Goal: Check status: Check status

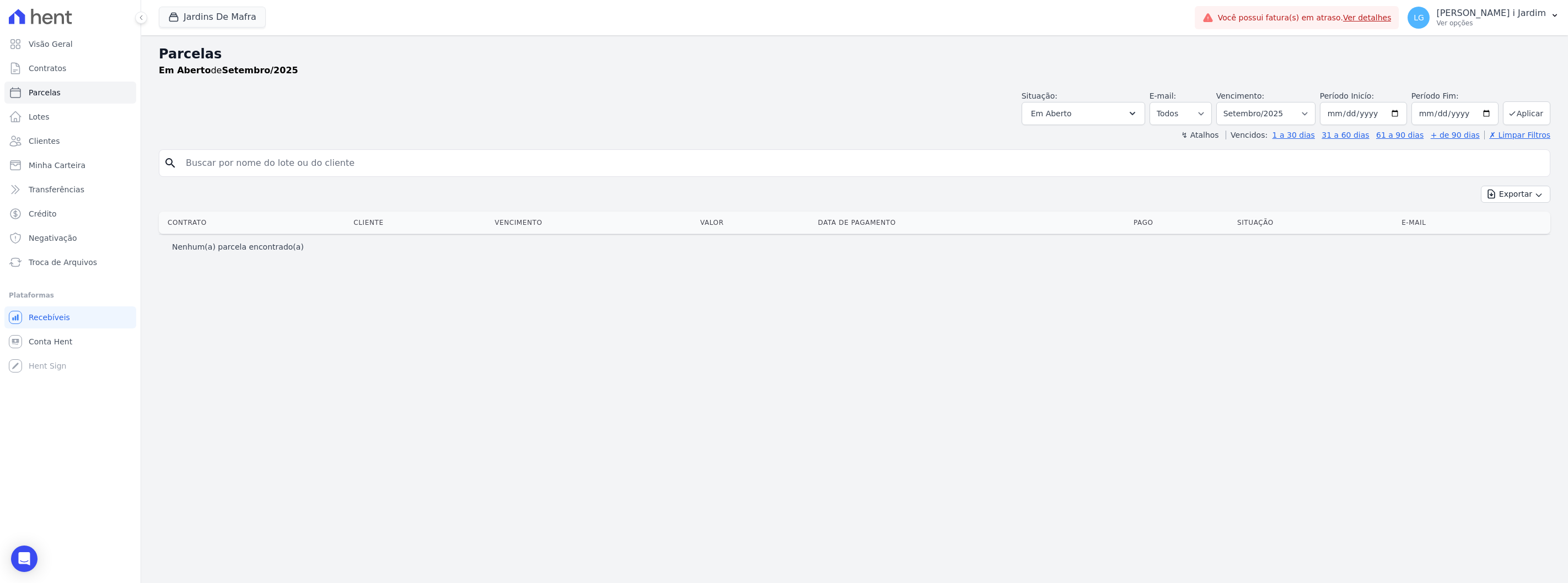
select select
drag, startPoint x: 0, startPoint y: 0, endPoint x: 210, endPoint y: 16, distance: 210.6
click at [210, 16] on button "Jardins De Mafra" at bounding box center [212, 17] width 107 height 21
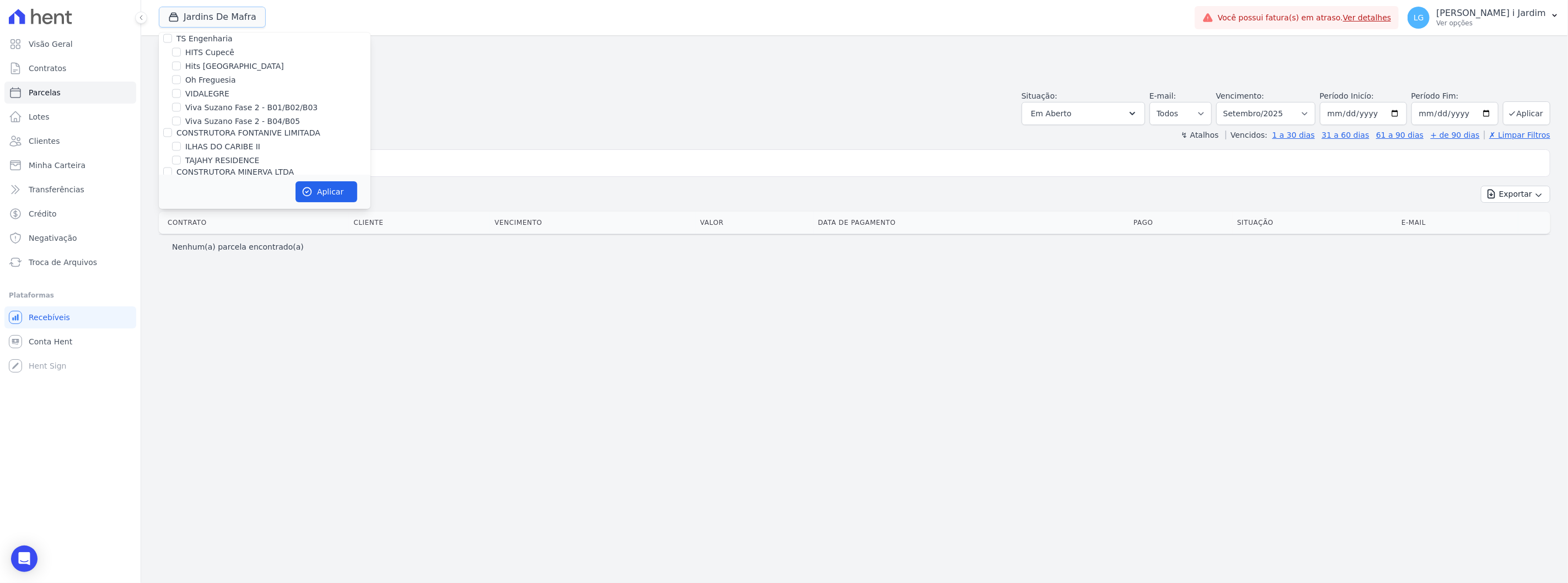
scroll to position [1464, 0]
click at [223, 198] on label "JARDINS DE MAFRA" at bounding box center [222, 203] width 74 height 12
click at [181, 199] on input "JARDINS DE MAFRA" at bounding box center [176, 203] width 9 height 9
checkbox input "false"
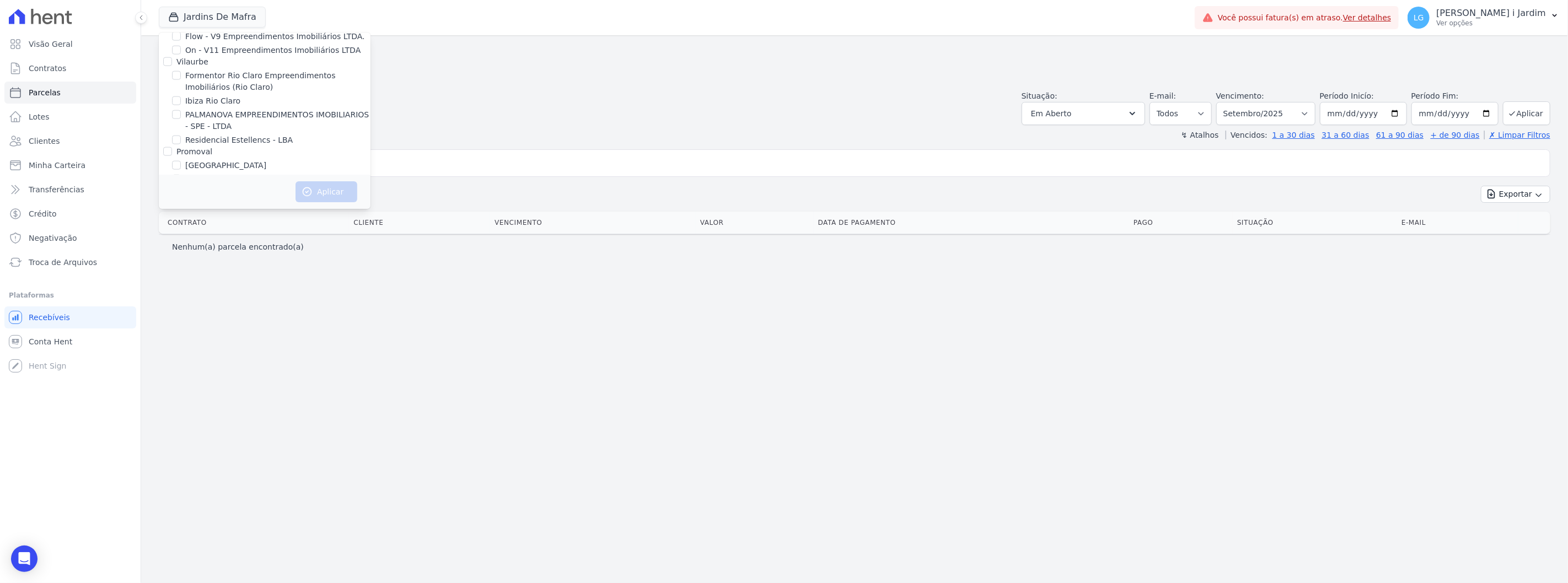
click at [197, 147] on label "Promoval" at bounding box center [194, 151] width 36 height 9
click at [172, 147] on input "Promoval" at bounding box center [167, 151] width 9 height 9
checkbox input "true"
click at [202, 174] on label "Villa Francesa Iris" at bounding box center [219, 179] width 67 height 12
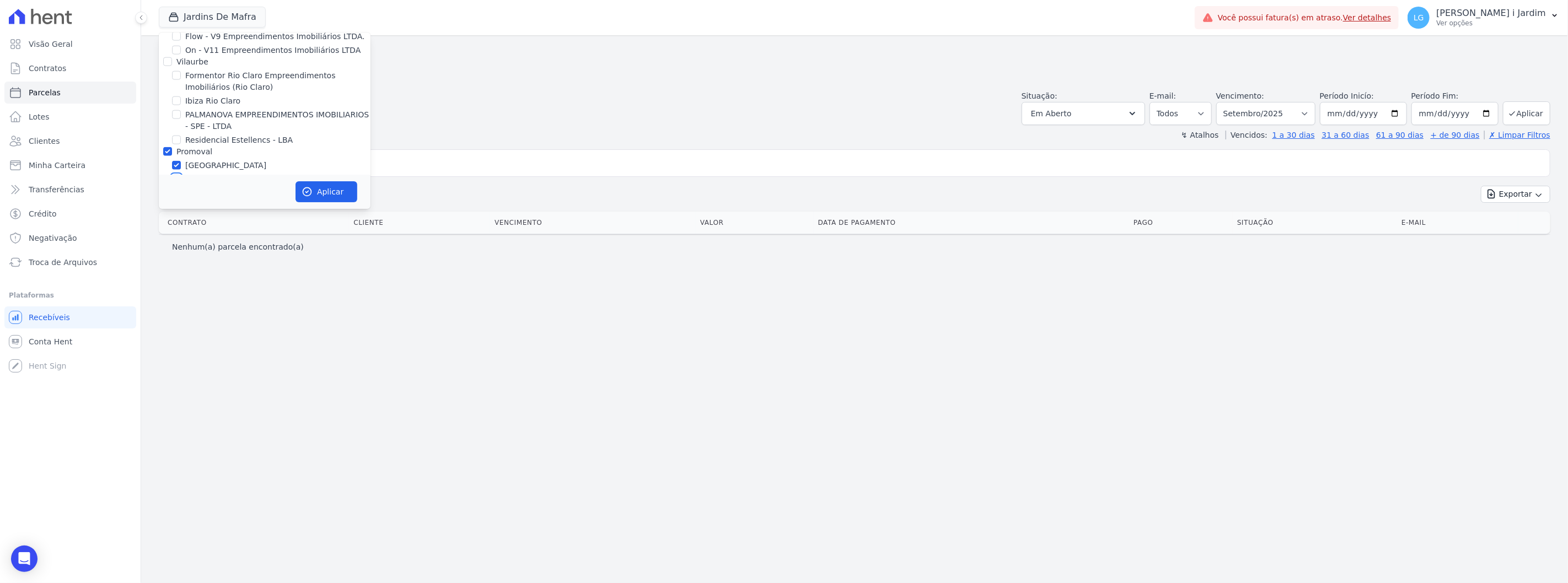
click at [181, 174] on input "Villa Francesa Iris" at bounding box center [176, 178] width 9 height 9
checkbox input "false"
click at [318, 187] on button "Aplicar" at bounding box center [326, 191] width 62 height 21
click at [75, 48] on link "Visão Geral" at bounding box center [70, 44] width 132 height 22
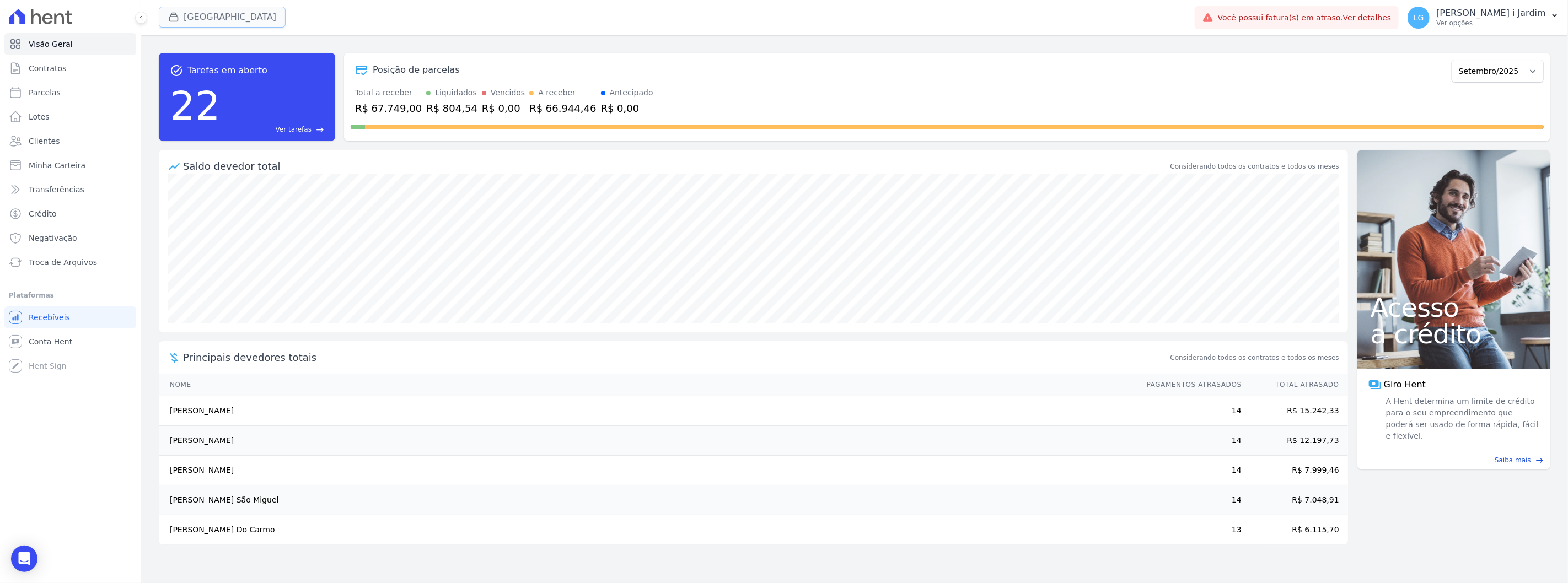
click at [211, 22] on button "[GEOGRAPHIC_DATA]" at bounding box center [222, 17] width 127 height 21
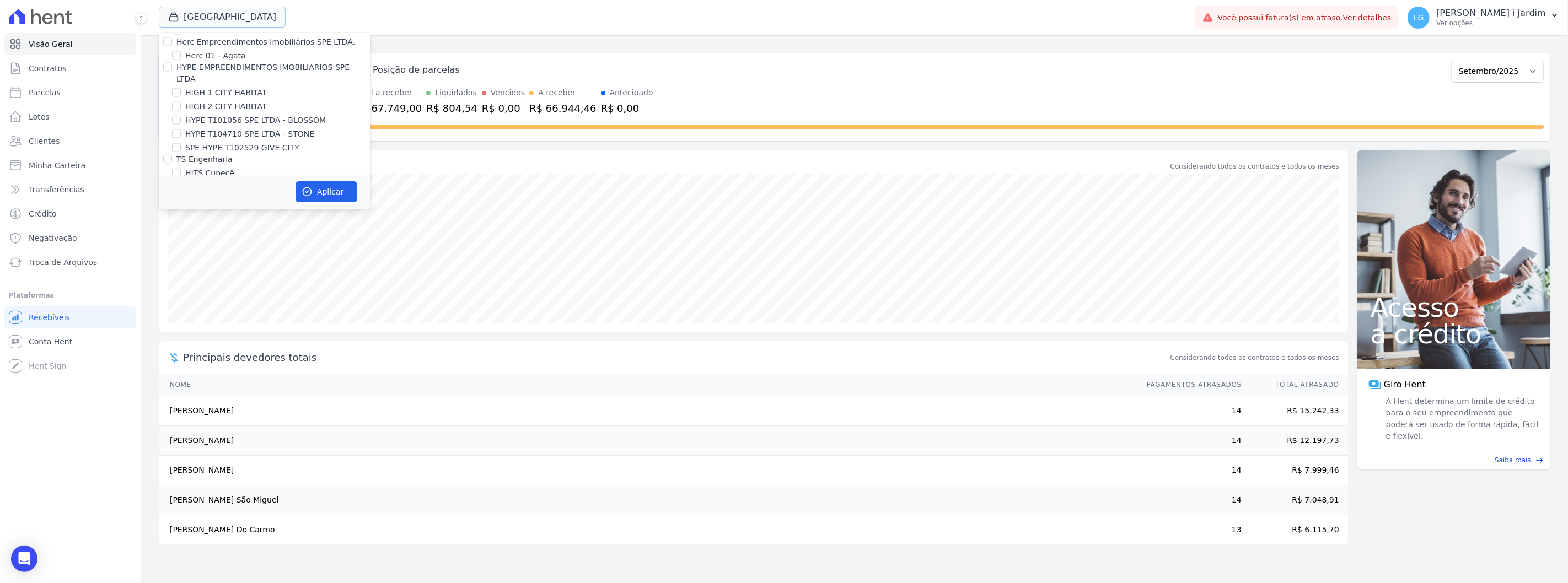
scroll to position [1163, 0]
click at [200, 169] on label "[GEOGRAPHIC_DATA]" at bounding box center [226, 174] width 81 height 12
click at [181, 170] on input "[GEOGRAPHIC_DATA]" at bounding box center [176, 174] width 9 height 9
checkbox input "false"
click at [208, 183] on label "Villa Francesa Iris" at bounding box center [219, 189] width 67 height 12
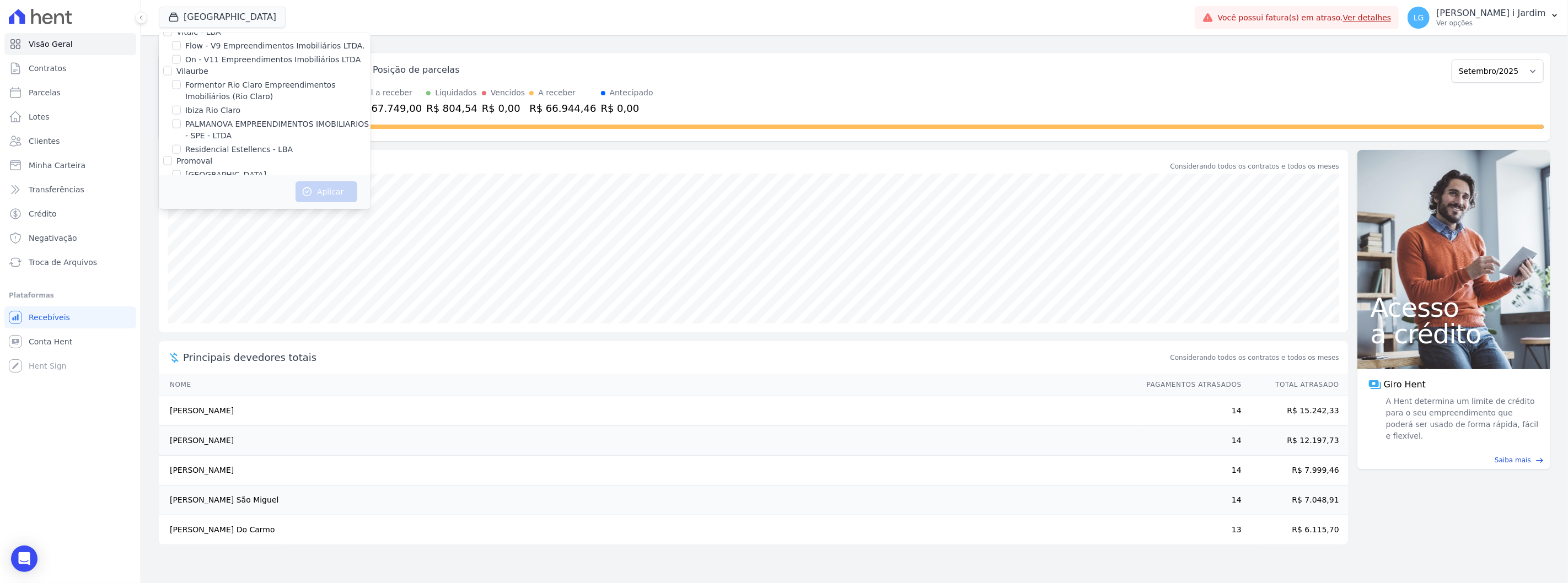
click at [181, 184] on input "Villa Francesa Iris" at bounding box center [176, 188] width 9 height 9
checkbox input "true"
click at [328, 190] on button "Aplicar" at bounding box center [326, 191] width 62 height 21
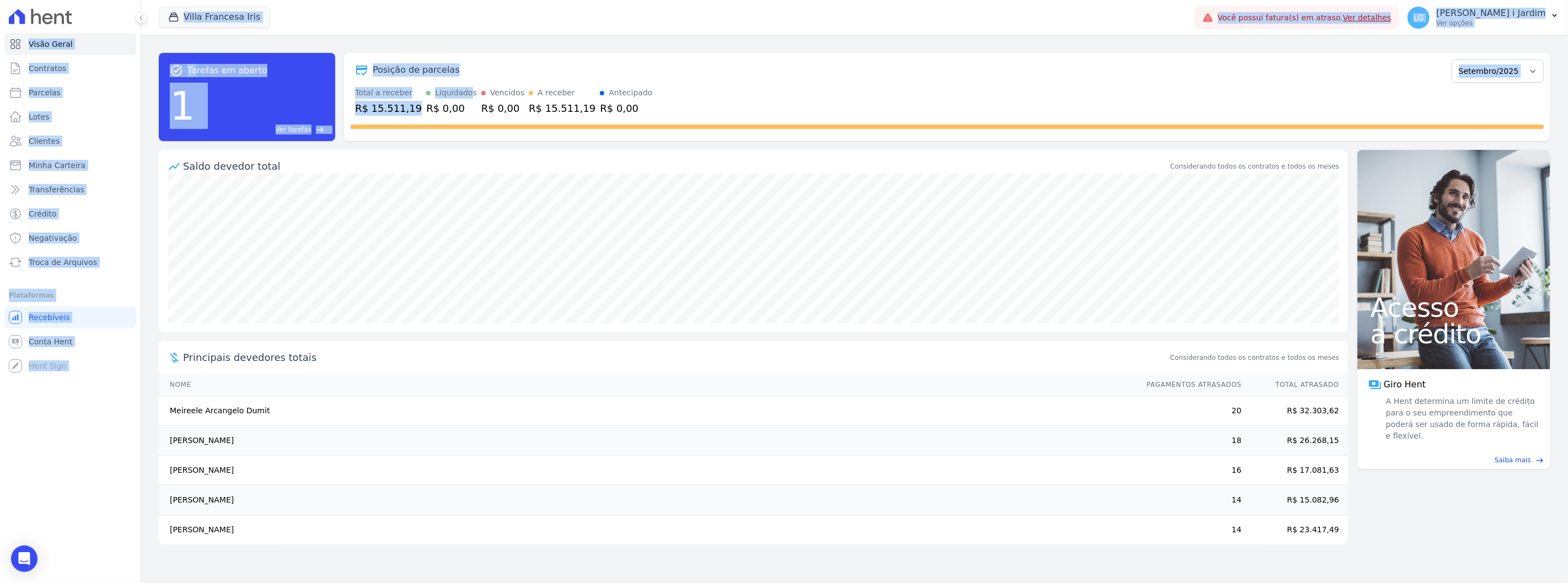
drag, startPoint x: 648, startPoint y: 113, endPoint x: 458, endPoint y: 91, distance: 191.3
click at [589, 54] on div "Posição de parcelas Março/2024 Abril/2024 Maio/2024 Junho/2024 Julho/2024 Agost…" at bounding box center [947, 97] width 1206 height 88
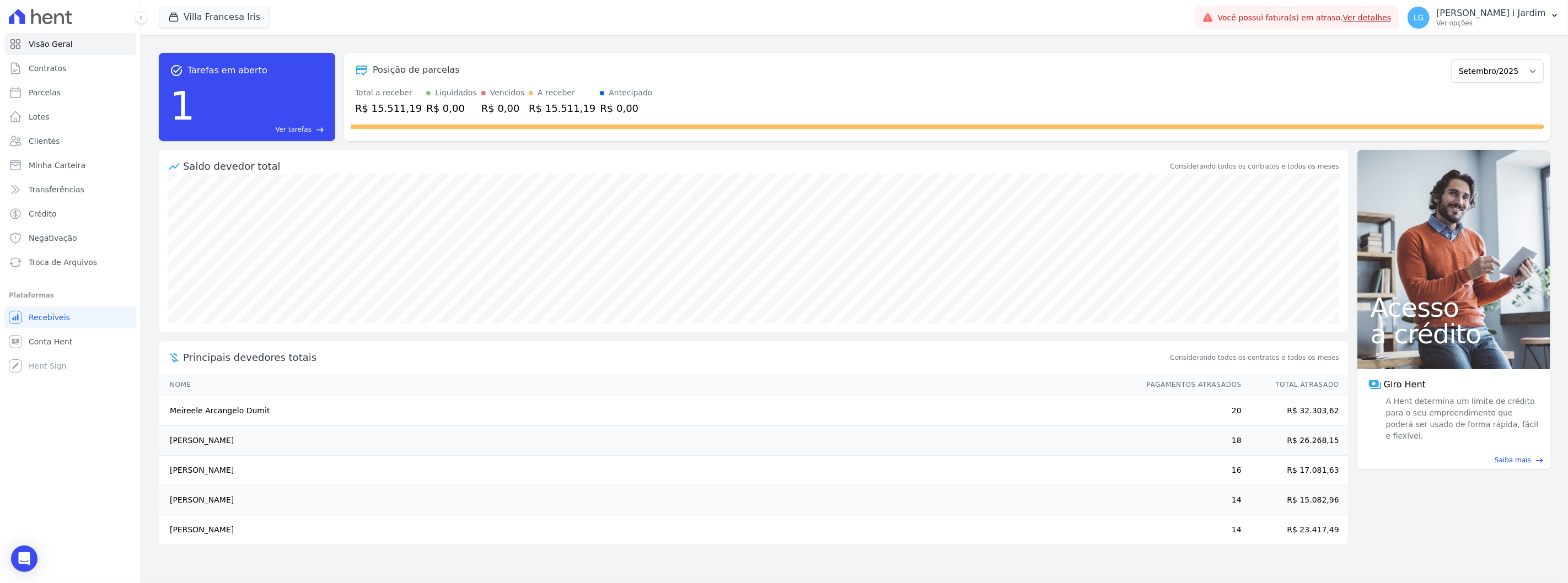
click at [577, 118] on div at bounding box center [947, 125] width 1193 height 18
drag, startPoint x: 604, startPoint y: 111, endPoint x: 353, endPoint y: 91, distance: 251.8
click at [353, 91] on div "Total a receber R$ 15.511,19 Liquidados R$ 0,00 Vencidos R$ 0,00 A receber R$ 1…" at bounding box center [947, 101] width 1193 height 29
click at [357, 80] on div "Posição de parcelas Março/2024 Abril/2024 Maio/2024 Junho/2024 Julho/2024 Agost…" at bounding box center [947, 69] width 1193 height 25
drag, startPoint x: 374, startPoint y: 68, endPoint x: 463, endPoint y: 78, distance: 89.6
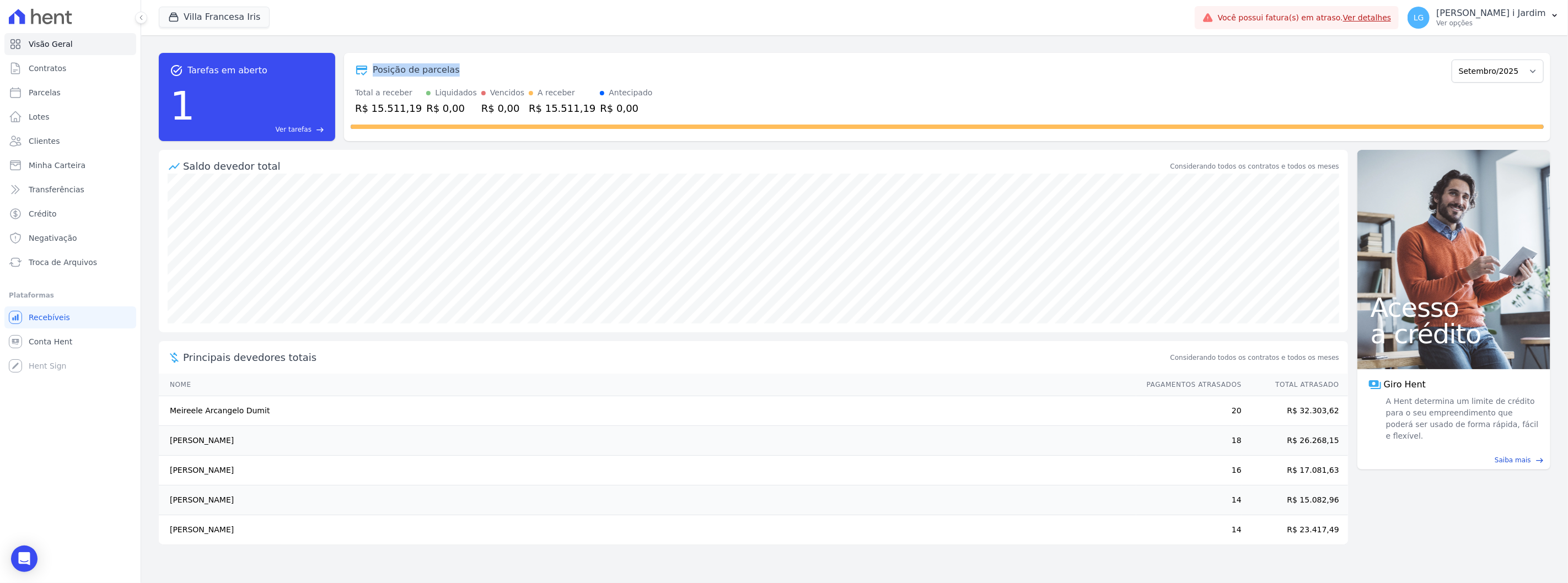
click at [455, 69] on div "Posição de parcelas" at bounding box center [899, 69] width 1096 height 13
click at [464, 78] on div "Posição de parcelas Março/2024 Abril/2024 Maio/2024 Junho/2024 Julho/2024 Agost…" at bounding box center [947, 69] width 1193 height 25
drag, startPoint x: 356, startPoint y: 92, endPoint x: 409, endPoint y: 88, distance: 53.2
click at [409, 88] on div "Total a receber" at bounding box center [388, 93] width 67 height 12
click at [411, 94] on div "Total a receber R$ 15.511,19 Liquidados R$ 0,00 Vencidos R$ 0,00 A receber R$ 1…" at bounding box center [947, 101] width 1193 height 29
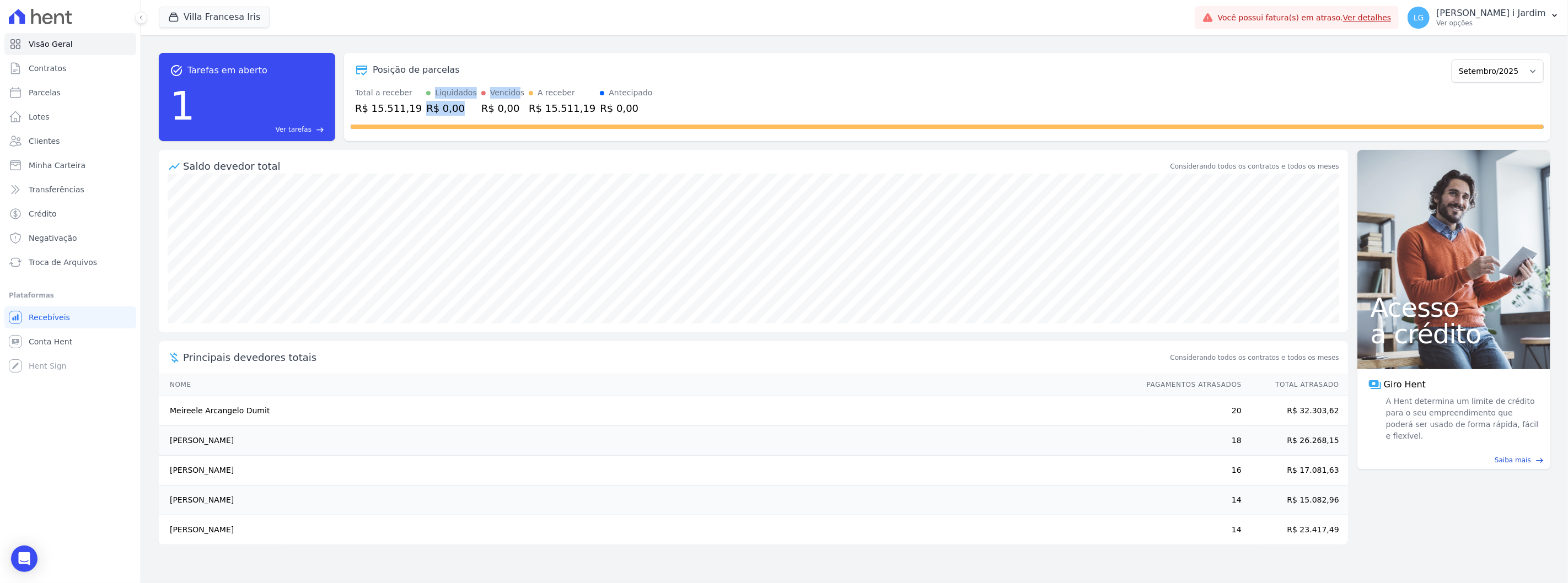
drag, startPoint x: 423, startPoint y: 91, endPoint x: 503, endPoint y: 93, distance: 80.0
click at [503, 93] on div "Total a receber R$ 15.511,19 Liquidados R$ 0,00 Vencidos R$ 0,00 A receber R$ 1…" at bounding box center [947, 101] width 1193 height 29
click at [520, 84] on div "Posição de parcelas Março/2024 Abril/2024 Maio/2024 Junho/2024 Julho/2024 Agost…" at bounding box center [947, 97] width 1206 height 88
drag, startPoint x: 585, startPoint y: 110, endPoint x: 350, endPoint y: 89, distance: 235.9
click at [350, 89] on div "Posição de parcelas Março/2024 Abril/2024 Maio/2024 Junho/2024 Julho/2024 Agost…" at bounding box center [947, 97] width 1206 height 88
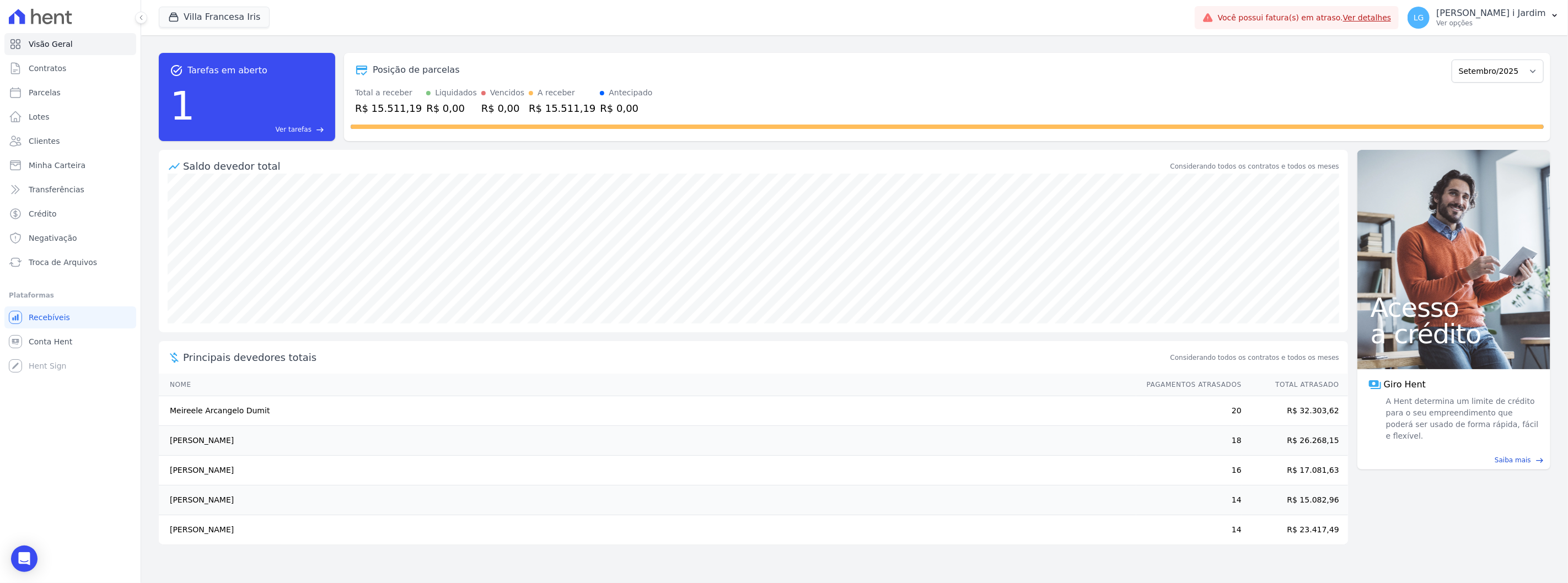
click at [344, 79] on div "Posição de parcelas Março/2024 Abril/2024 Maio/2024 Junho/2024 Julho/2024 Agost…" at bounding box center [947, 97] width 1206 height 88
drag, startPoint x: 354, startPoint y: 90, endPoint x: 625, endPoint y: 101, distance: 271.2
click at [625, 101] on div "Total a receber R$ 15.511,19 Liquidados R$ 0,00 Vencidos R$ 0,00 A receber R$ 1…" at bounding box center [947, 101] width 1193 height 29
click at [632, 112] on div "Total a receber R$ 15.511,19 Liquidados R$ 0,00 Vencidos R$ 0,00 A receber R$ 1…" at bounding box center [947, 101] width 1193 height 29
click at [245, 25] on button "Villa Francesa Iris" at bounding box center [214, 17] width 111 height 21
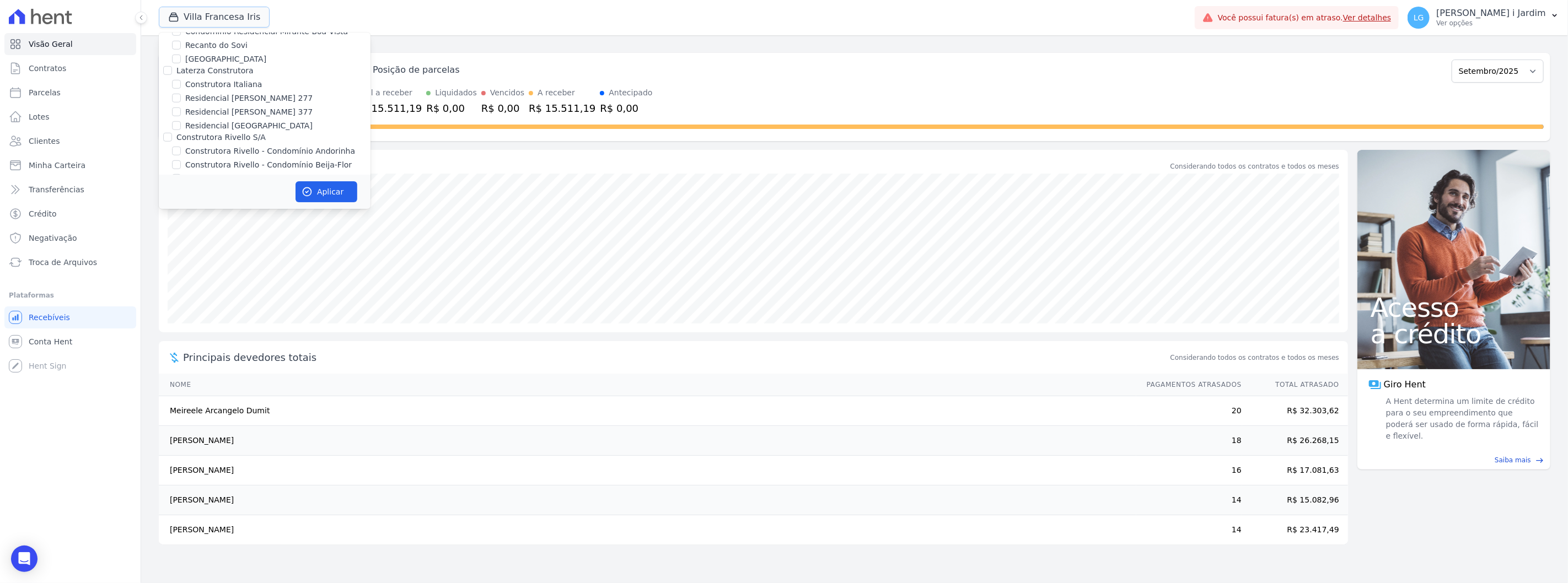
scroll to position [1041, 0]
click at [643, 91] on div "Total a receber R$ 15.511,19 Liquidados R$ 0,00 Vencidos R$ 0,00 A receber R$ 1…" at bounding box center [947, 101] width 1193 height 29
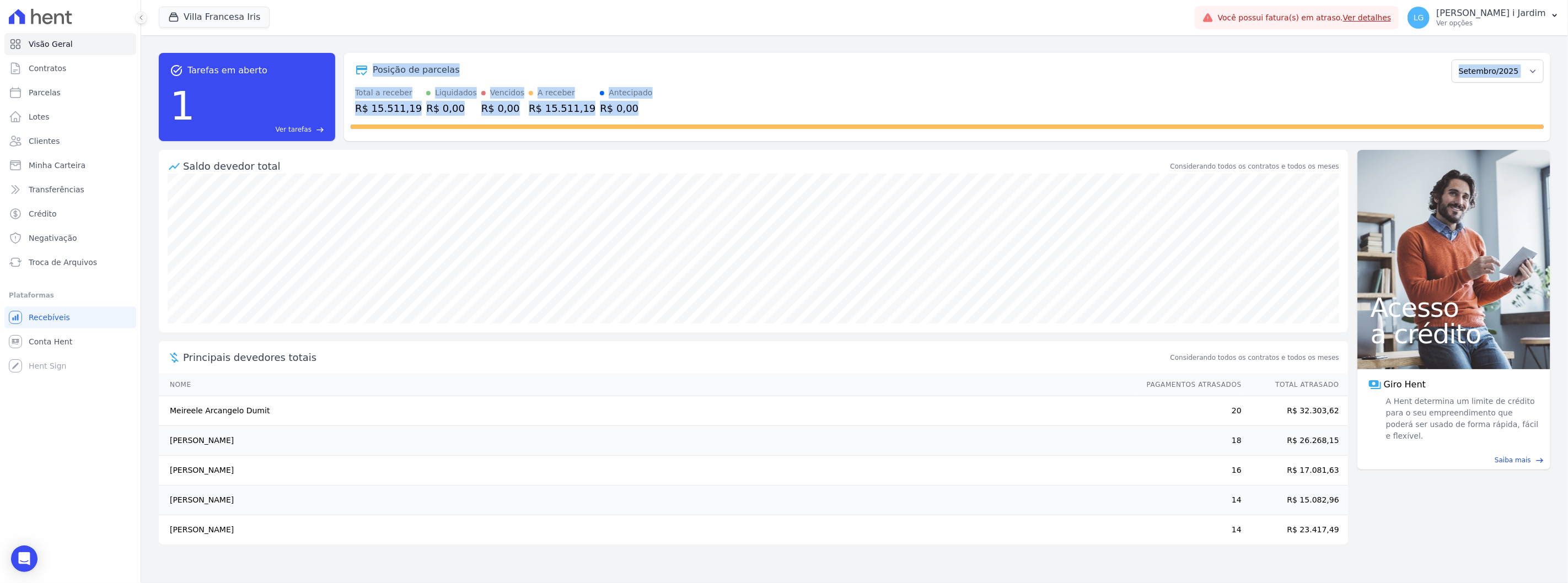
drag, startPoint x: 617, startPoint y: 105, endPoint x: 351, endPoint y: 85, distance: 266.8
click at [324, 92] on div "task_alt Tarefas em aberto 1 Ver tarefas east Posição de parcelas Março/2024 Ab…" at bounding box center [855, 97] width 1392 height 88
click at [356, 82] on div "Posição de parcelas Março/2024 Abril/2024 Maio/2024 Junho/2024 Julho/2024 Agost…" at bounding box center [947, 69] width 1193 height 25
drag, startPoint x: 373, startPoint y: 74, endPoint x: 607, endPoint y: 103, distance: 235.8
click at [607, 103] on div "Posição de parcelas Março/2024 Abril/2024 Maio/2024 Junho/2024 Julho/2024 Agost…" at bounding box center [947, 97] width 1206 height 88
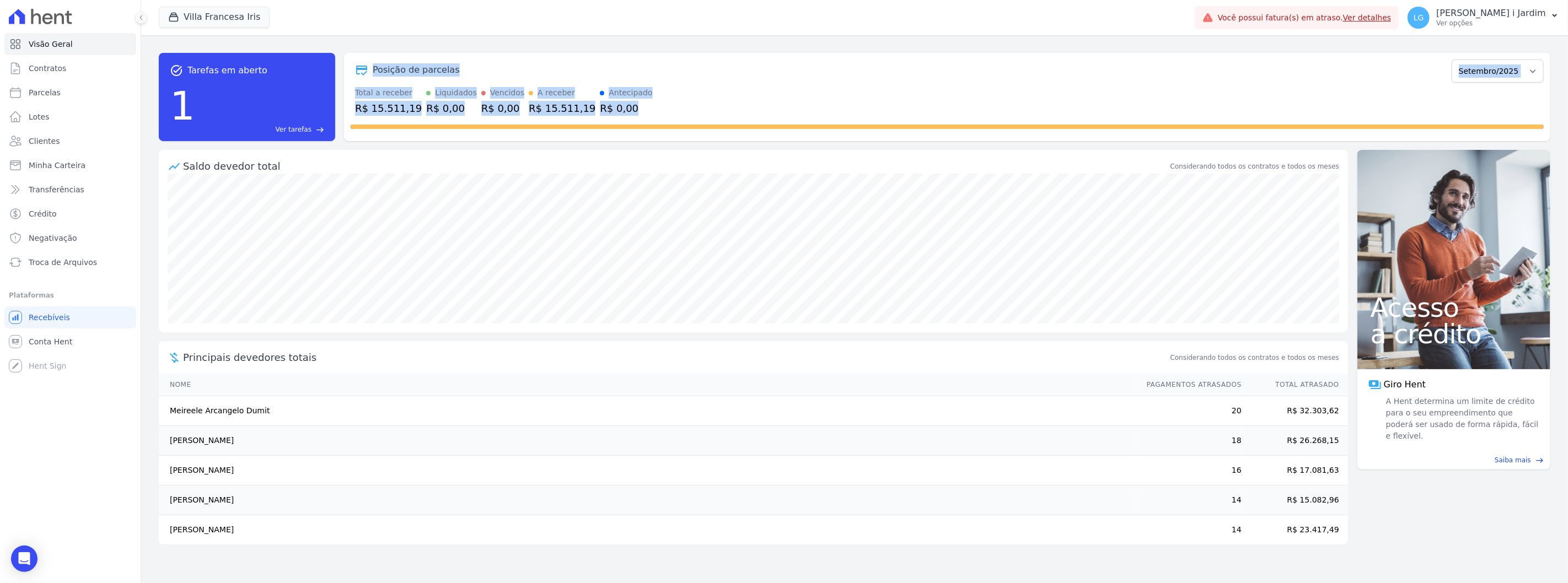
click at [608, 106] on div "R$ 0,00" at bounding box center [626, 108] width 52 height 15
drag, startPoint x: 609, startPoint y: 107, endPoint x: 377, endPoint y: 74, distance: 234.3
click at [377, 74] on div "Posição de parcelas Março/2024 Abril/2024 Maio/2024 Junho/2024 Julho/2024 Agost…" at bounding box center [947, 97] width 1206 height 88
click at [429, 52] on div "task_alt Tarefas em aberto 1 Ver tarefas east Posição de parcelas Março/2024 Ab…" at bounding box center [855, 97] width 1392 height 106
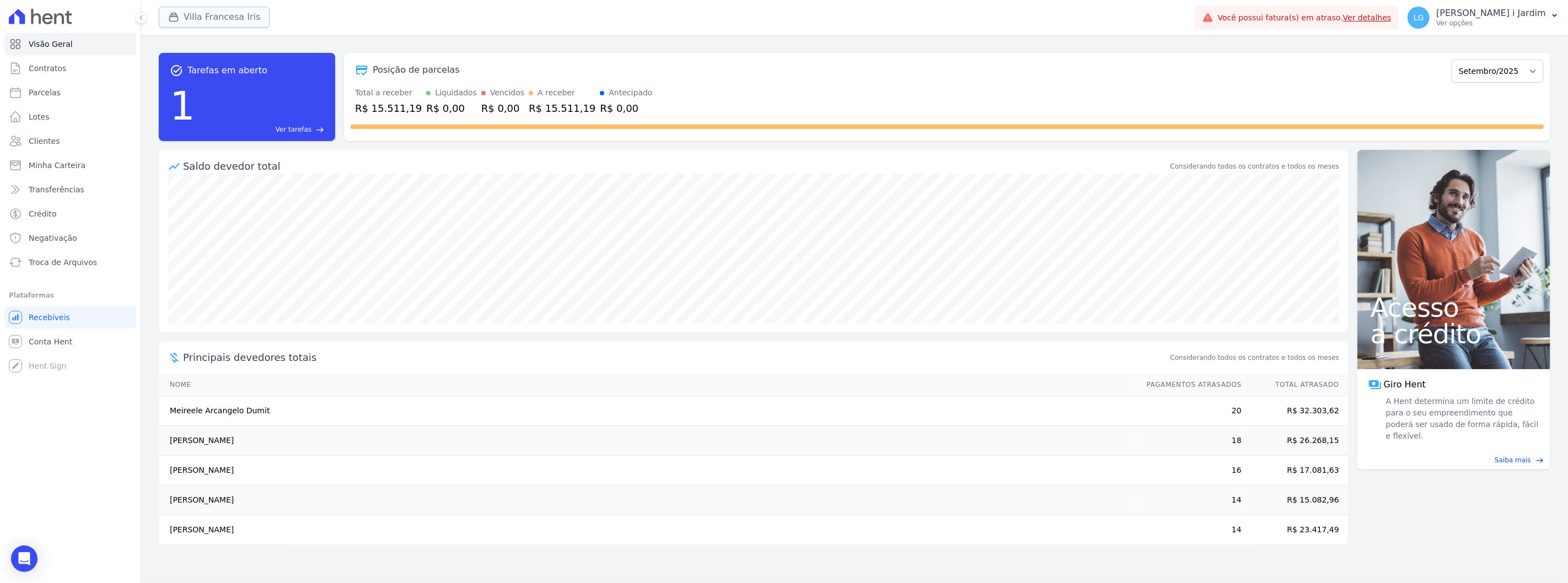
click at [251, 19] on button "Villa Francesa Iris" at bounding box center [214, 17] width 111 height 21
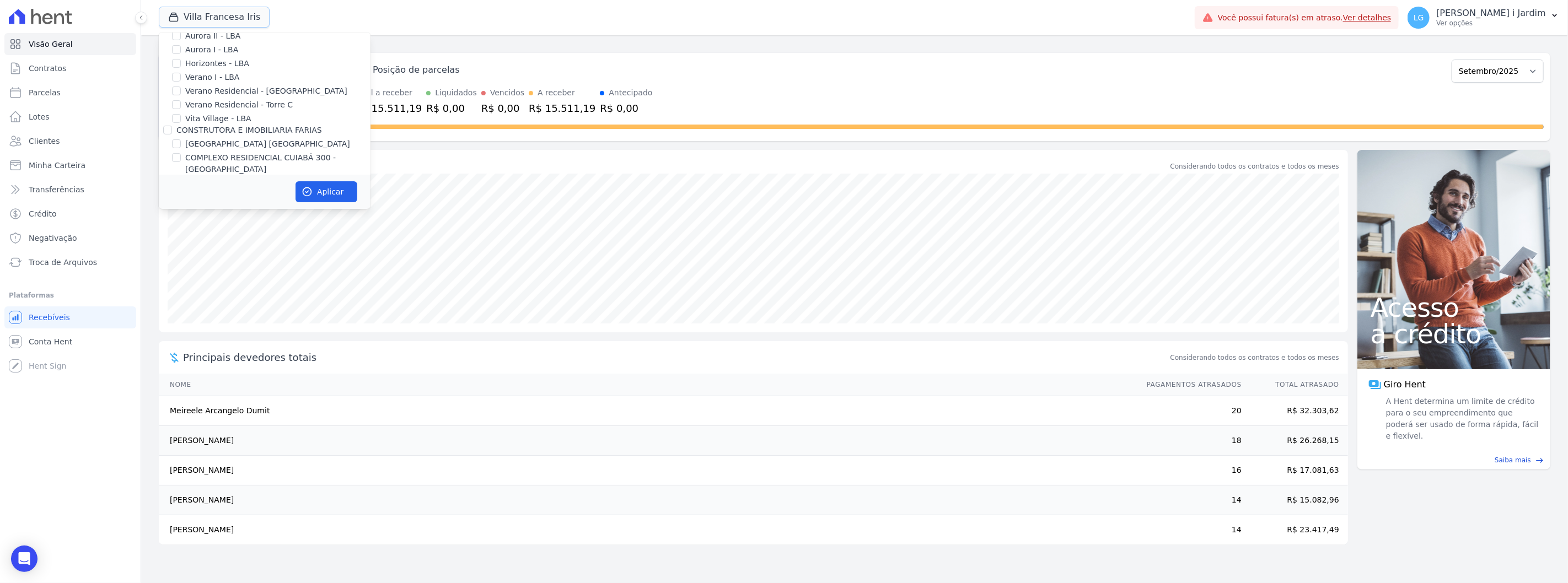
scroll to position [0, 0]
click at [559, 74] on div "Posição de parcelas" at bounding box center [899, 69] width 1096 height 13
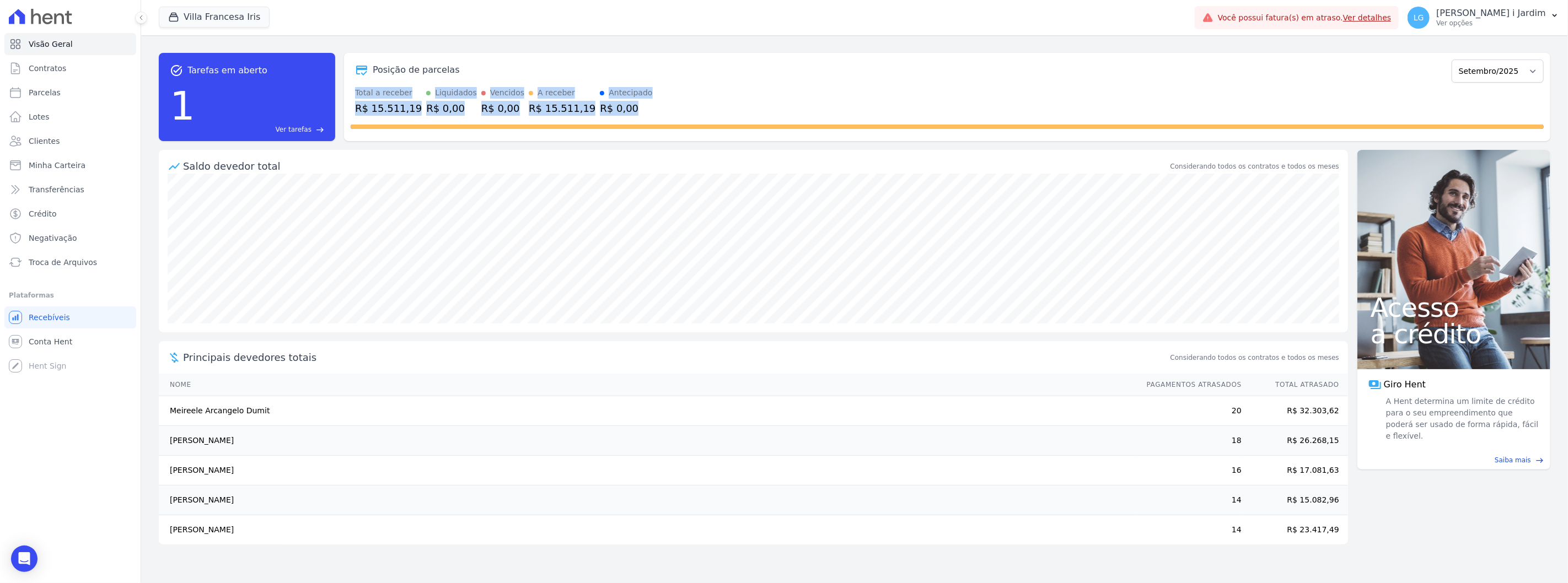
drag, startPoint x: 482, startPoint y: 102, endPoint x: 350, endPoint y: 91, distance: 132.5
click at [350, 91] on div "Posição de parcelas Março/2024 Abril/2024 Maio/2024 Junho/2024 Julho/2024 Agost…" at bounding box center [947, 97] width 1206 height 88
click at [411, 74] on div "Posição de parcelas" at bounding box center [416, 69] width 87 height 13
drag, startPoint x: 354, startPoint y: 90, endPoint x: 609, endPoint y: 112, distance: 255.9
click at [609, 112] on div "Total a receber R$ 15.511,19 Liquidados R$ 0,00 Vencidos R$ 0,00 A receber R$ 1…" at bounding box center [947, 101] width 1193 height 29
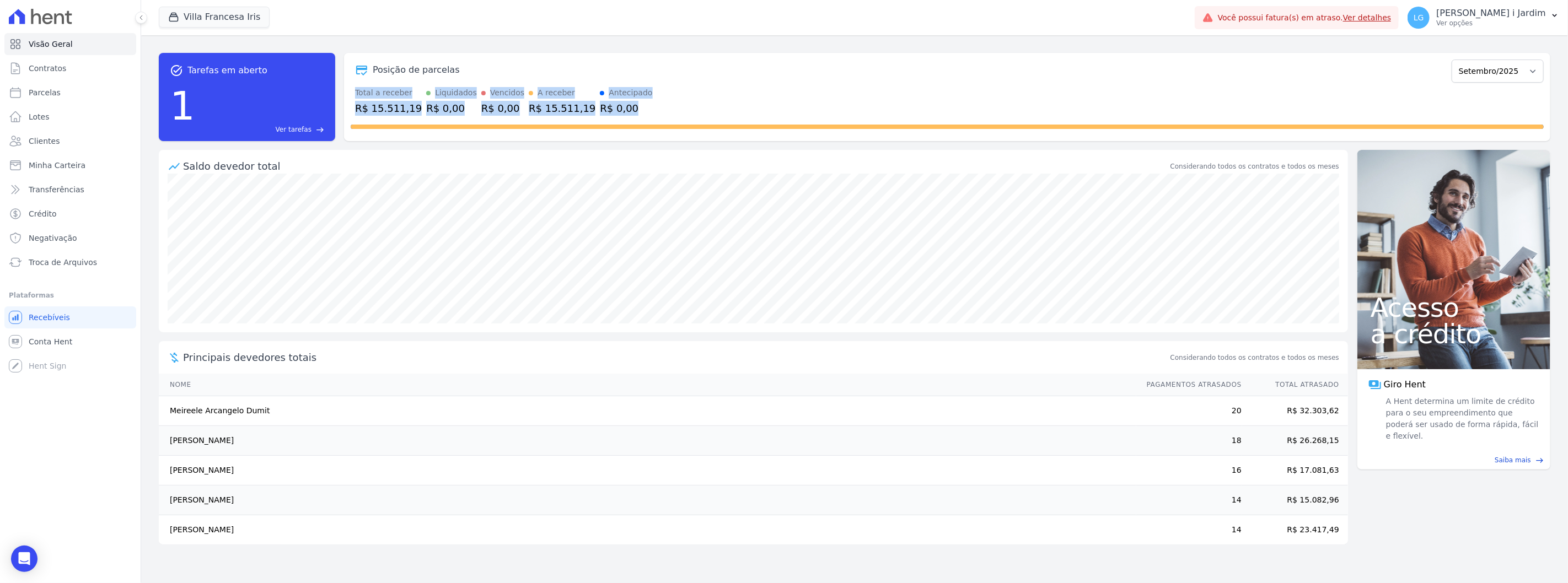
click at [616, 111] on div "R$ 0,00" at bounding box center [626, 108] width 52 height 15
drag, startPoint x: 616, startPoint y: 111, endPoint x: 348, endPoint y: 95, distance: 268.5
click at [348, 95] on div "Posição de parcelas Março/2024 Abril/2024 Maio/2024 Junho/2024 Julho/2024 Agost…" at bounding box center [947, 97] width 1206 height 88
click at [377, 81] on div "Posição de parcelas Março/2024 Abril/2024 Maio/2024 Junho/2024 Julho/2024 Agost…" at bounding box center [947, 69] width 1193 height 25
drag, startPoint x: 352, startPoint y: 95, endPoint x: 602, endPoint y: 113, distance: 250.6
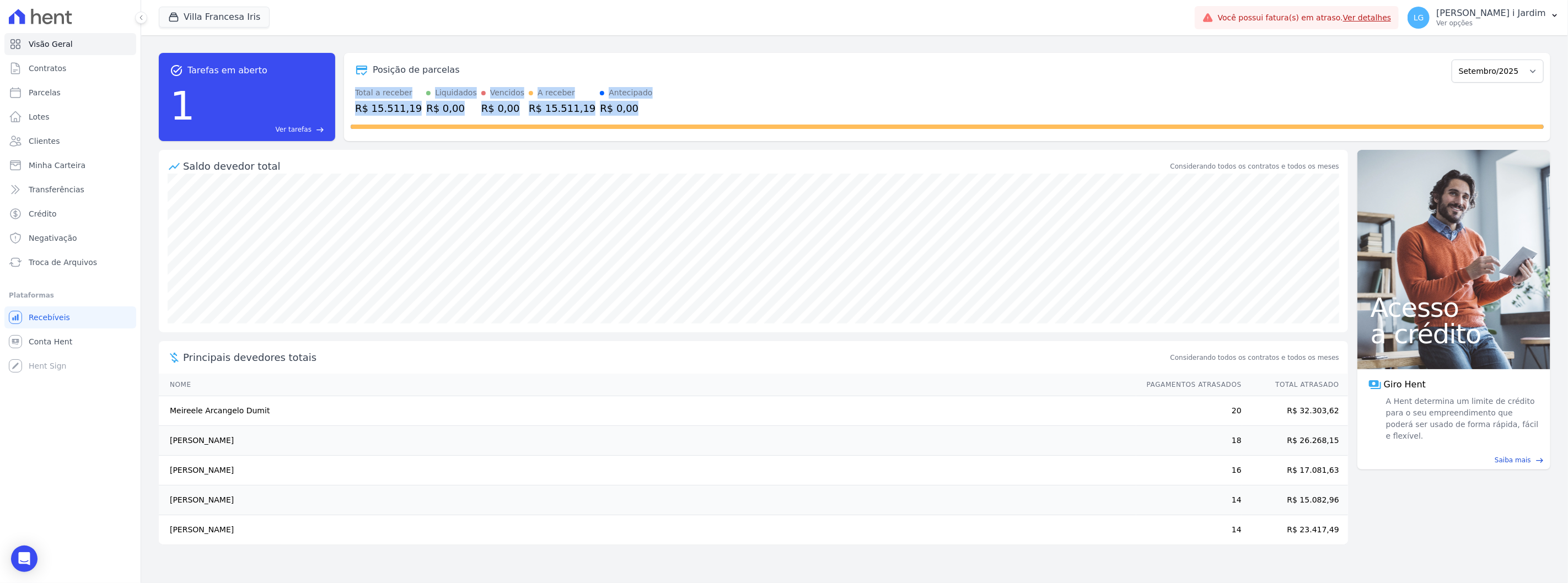
click at [602, 113] on div "Total a receber R$ 15.511,19 Liquidados R$ 0,00 Vencidos R$ 0,00 A receber R$ 1…" at bounding box center [947, 101] width 1193 height 29
click at [609, 112] on div "R$ 0,00" at bounding box center [626, 108] width 52 height 15
drag, startPoint x: 611, startPoint y: 112, endPoint x: 356, endPoint y: 96, distance: 255.5
click at [356, 96] on div "Total a receber R$ 15.511,19 Liquidados R$ 0,00 Vencidos R$ 0,00 A receber R$ 1…" at bounding box center [947, 101] width 1193 height 29
click at [351, 89] on div "Total a receber R$ 15.511,19 Liquidados R$ 0,00 Vencidos R$ 0,00 A receber R$ 1…" at bounding box center [947, 101] width 1193 height 29
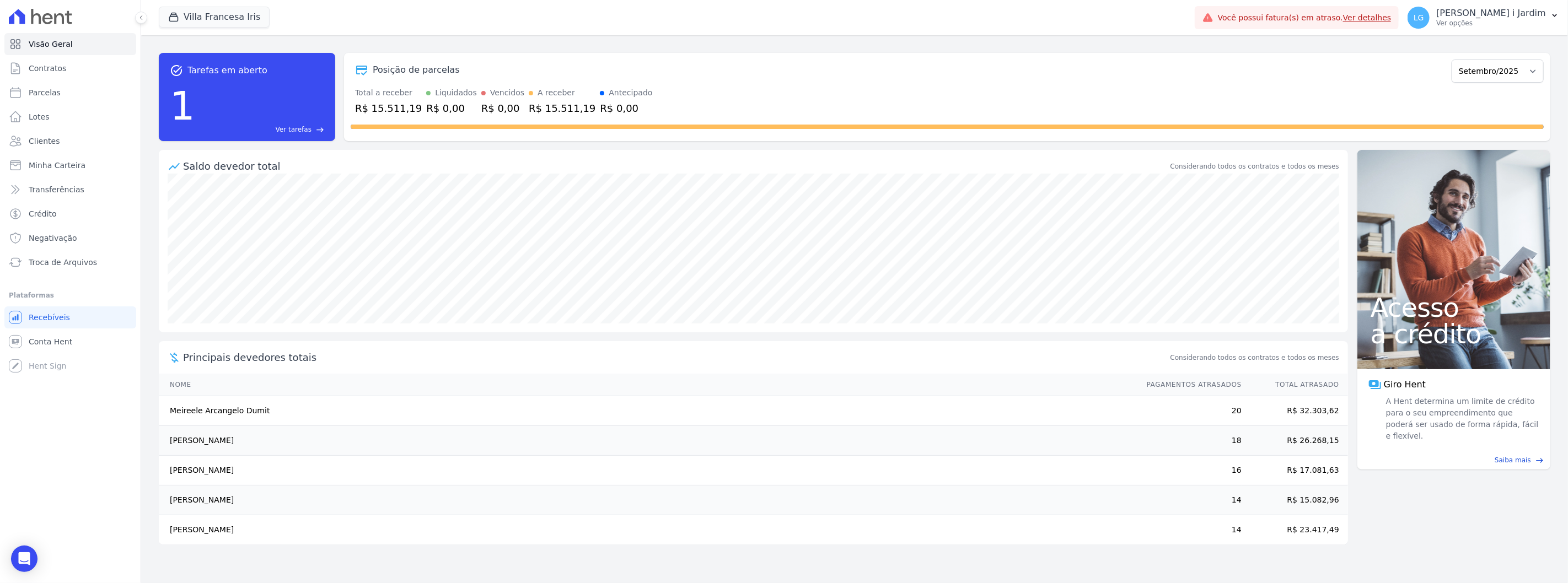
click at [360, 87] on div "Total a receber" at bounding box center [388, 93] width 67 height 12
drag, startPoint x: 355, startPoint y: 89, endPoint x: 617, endPoint y: 107, distance: 262.6
click at [617, 106] on div "Total a receber R$ 15.511,19 Liquidados R$ 0,00 Vencidos R$ 0,00 A receber R$ 1…" at bounding box center [947, 101] width 1193 height 29
click at [619, 111] on div "R$ 0,00" at bounding box center [626, 108] width 52 height 15
drag, startPoint x: 614, startPoint y: 109, endPoint x: 344, endPoint y: 98, distance: 270.2
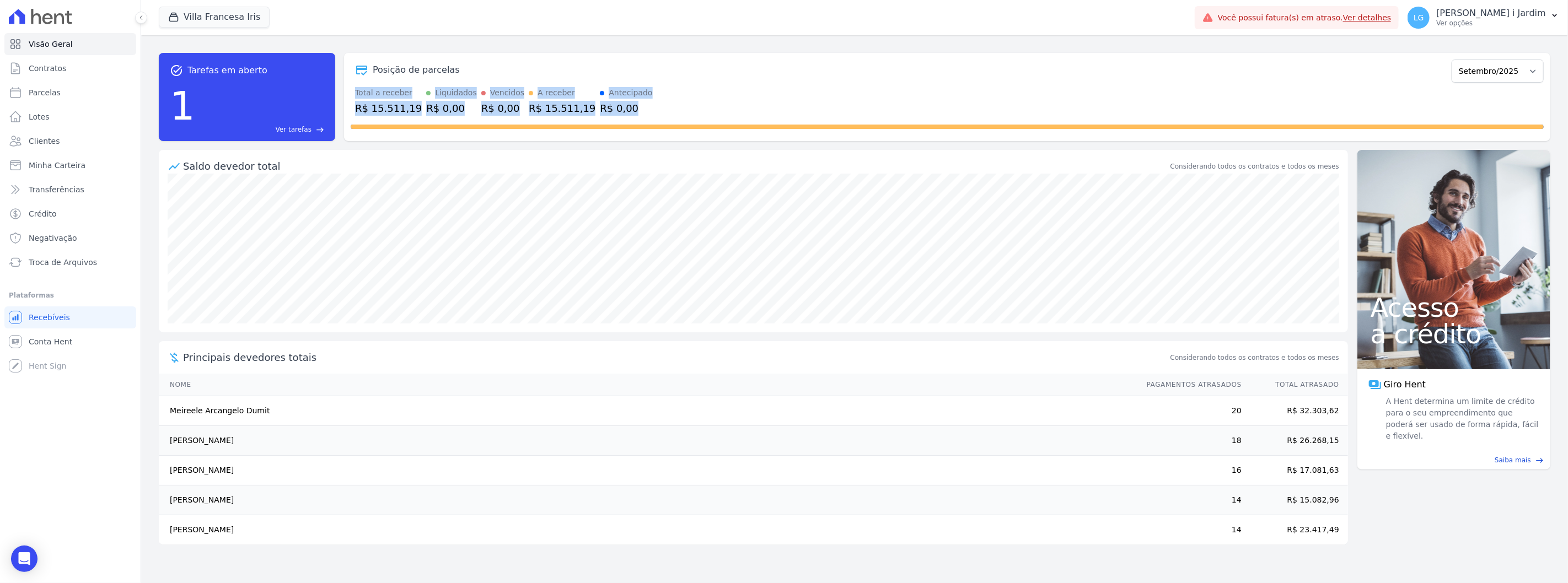
click at [344, 98] on div "Posição de parcelas Março/2024 Abril/2024 Maio/2024 Junho/2024 Julho/2024 Agost…" at bounding box center [947, 97] width 1206 height 88
click at [481, 75] on div "Posição de parcelas" at bounding box center [899, 69] width 1096 height 13
drag, startPoint x: 352, startPoint y: 95, endPoint x: 598, endPoint y: 114, distance: 246.7
click at [593, 114] on div "Total a receber R$ 15.511,19 Liquidados R$ 0,00 Vencidos R$ 0,00 A receber R$ 1…" at bounding box center [947, 101] width 1193 height 29
click at [634, 119] on div at bounding box center [947, 125] width 1193 height 18
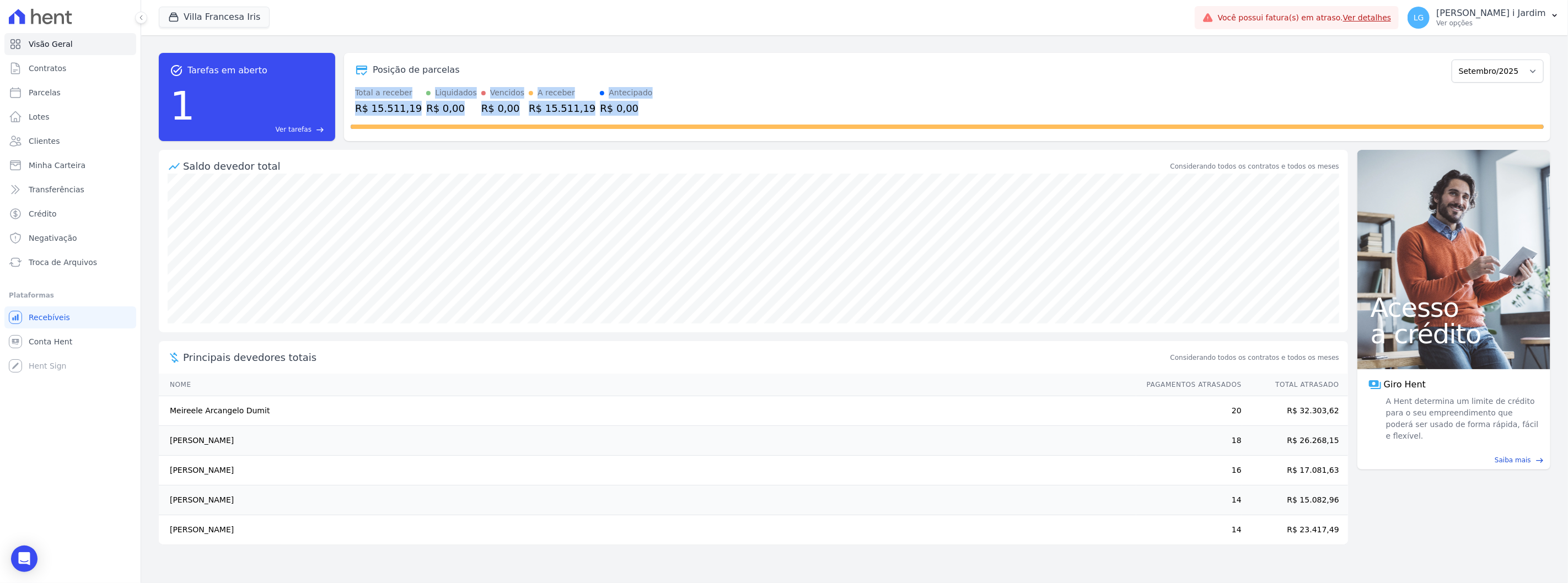
drag, startPoint x: 617, startPoint y: 114, endPoint x: 343, endPoint y: 89, distance: 275.1
click at [344, 89] on div "Posição de parcelas Março/2024 Abril/2024 Maio/2024 Junho/2024 Julho/2024 Agost…" at bounding box center [947, 97] width 1206 height 88
click at [228, 22] on button "Villa Francesa Iris" at bounding box center [214, 17] width 111 height 21
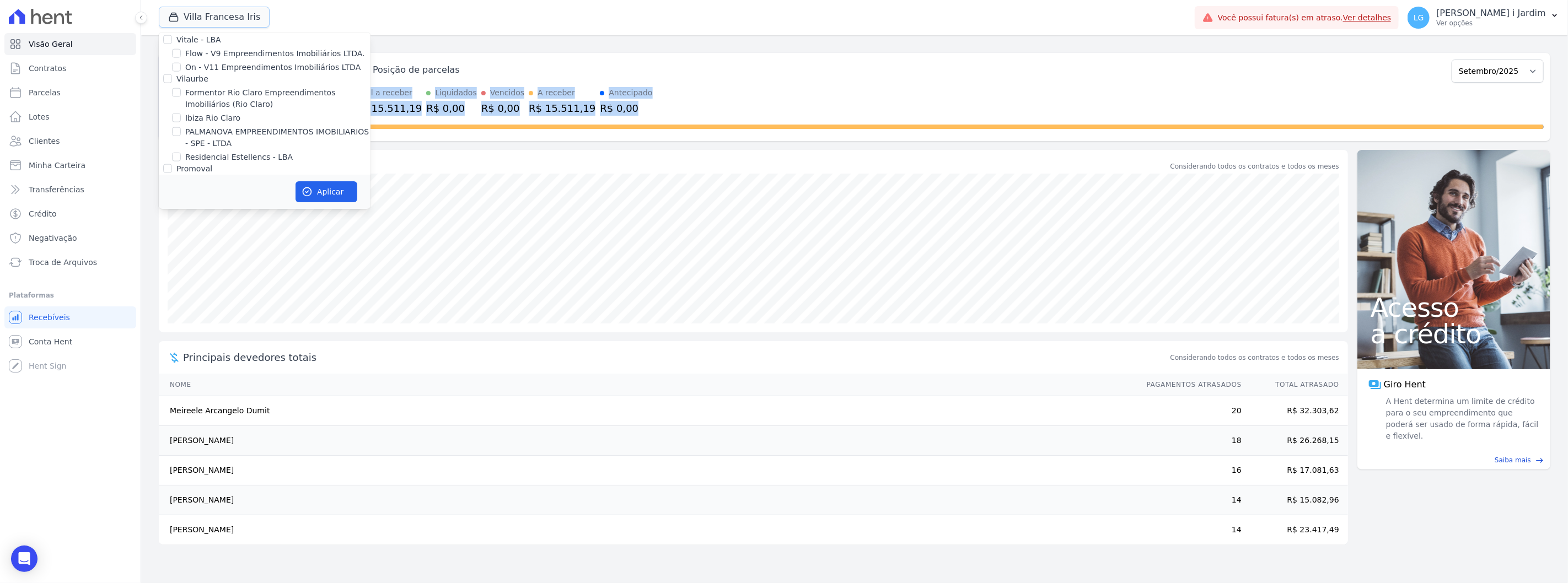
scroll to position [1163, 0]
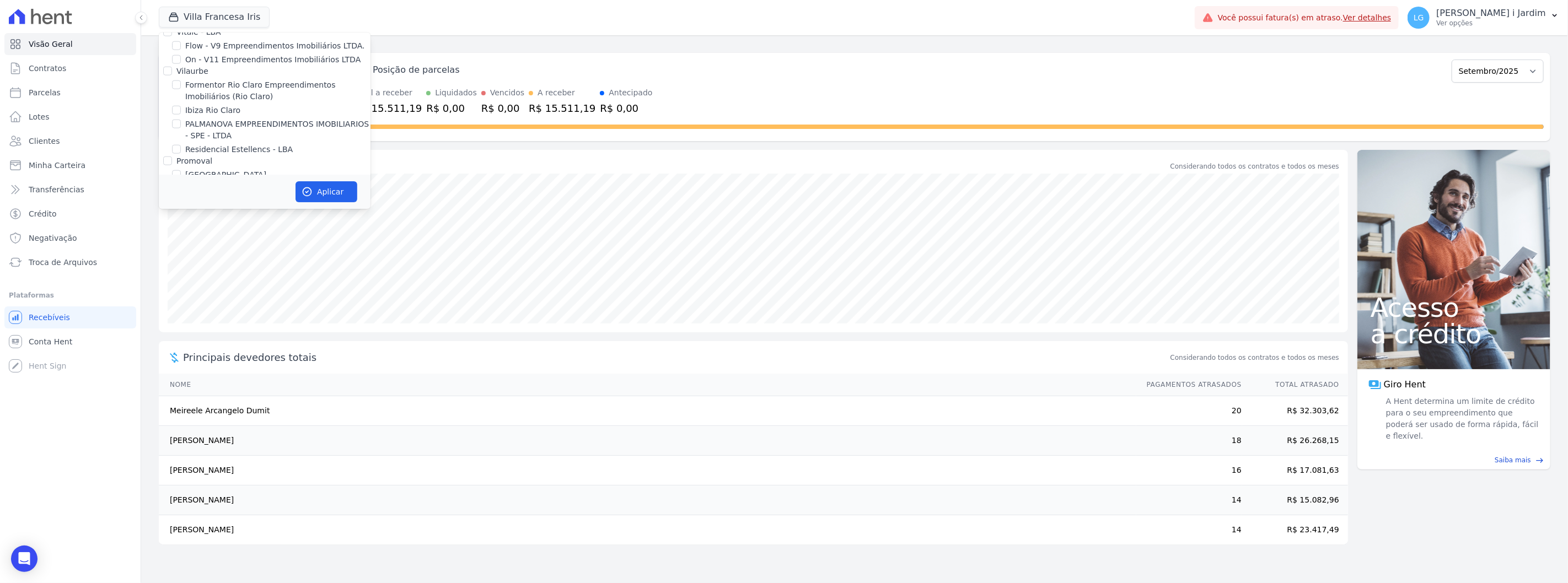
click at [217, 183] on label "Villa Francesa Iris" at bounding box center [219, 189] width 67 height 12
click at [181, 184] on input "Villa Francesa Iris" at bounding box center [176, 188] width 9 height 9
checkbox input "false"
click at [202, 169] on label "[GEOGRAPHIC_DATA]" at bounding box center [226, 174] width 81 height 12
click at [181, 170] on input "[GEOGRAPHIC_DATA]" at bounding box center [176, 174] width 9 height 9
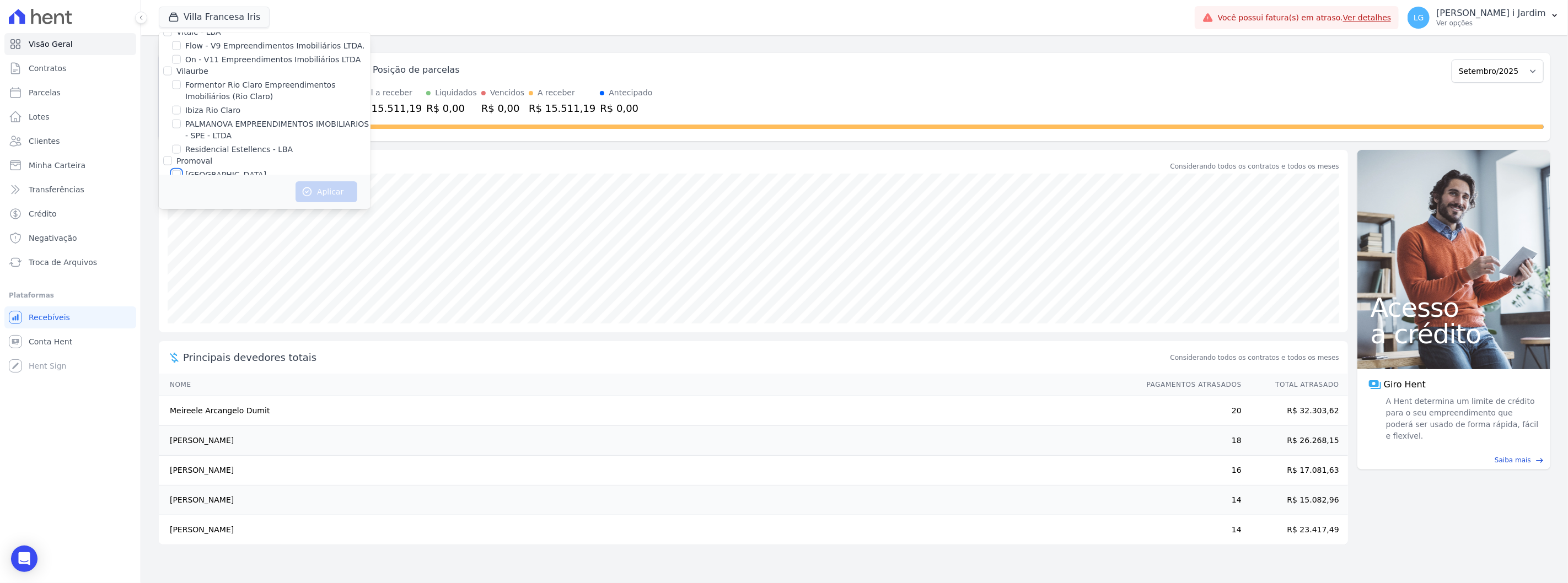
checkbox input "true"
click at [307, 186] on icon "button" at bounding box center [307, 191] width 11 height 11
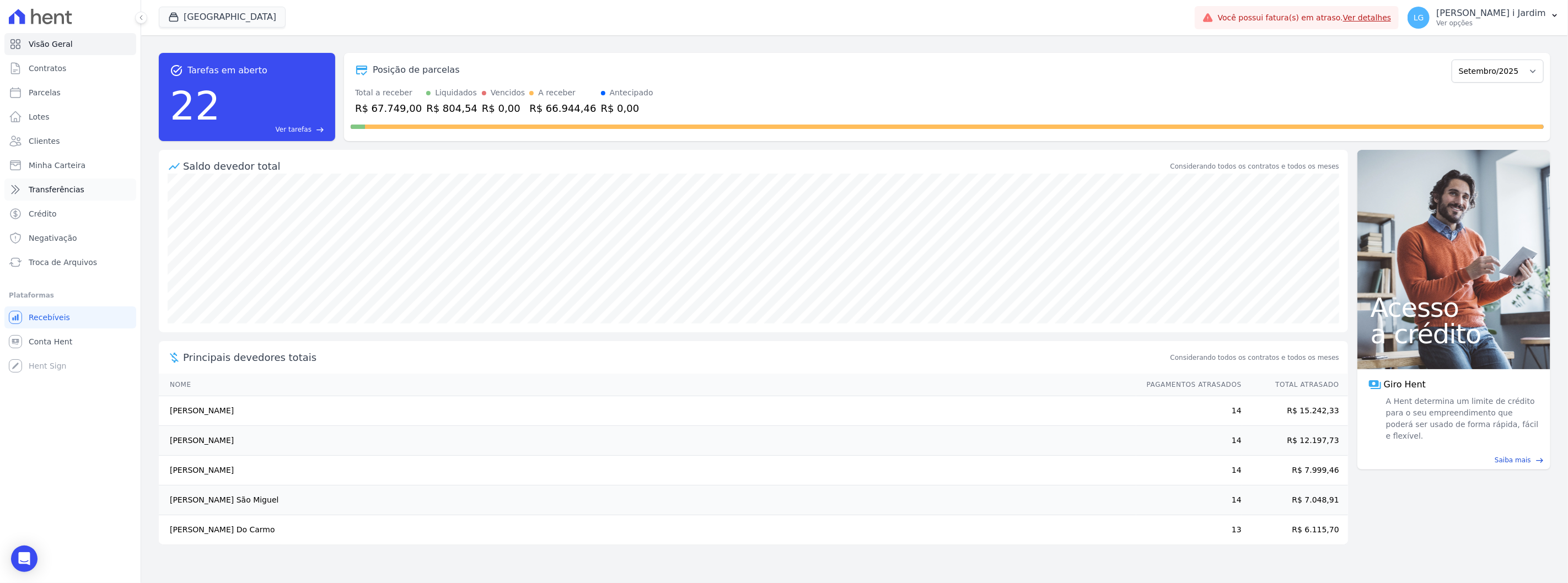
click at [101, 184] on link "Transferências" at bounding box center [70, 189] width 132 height 22
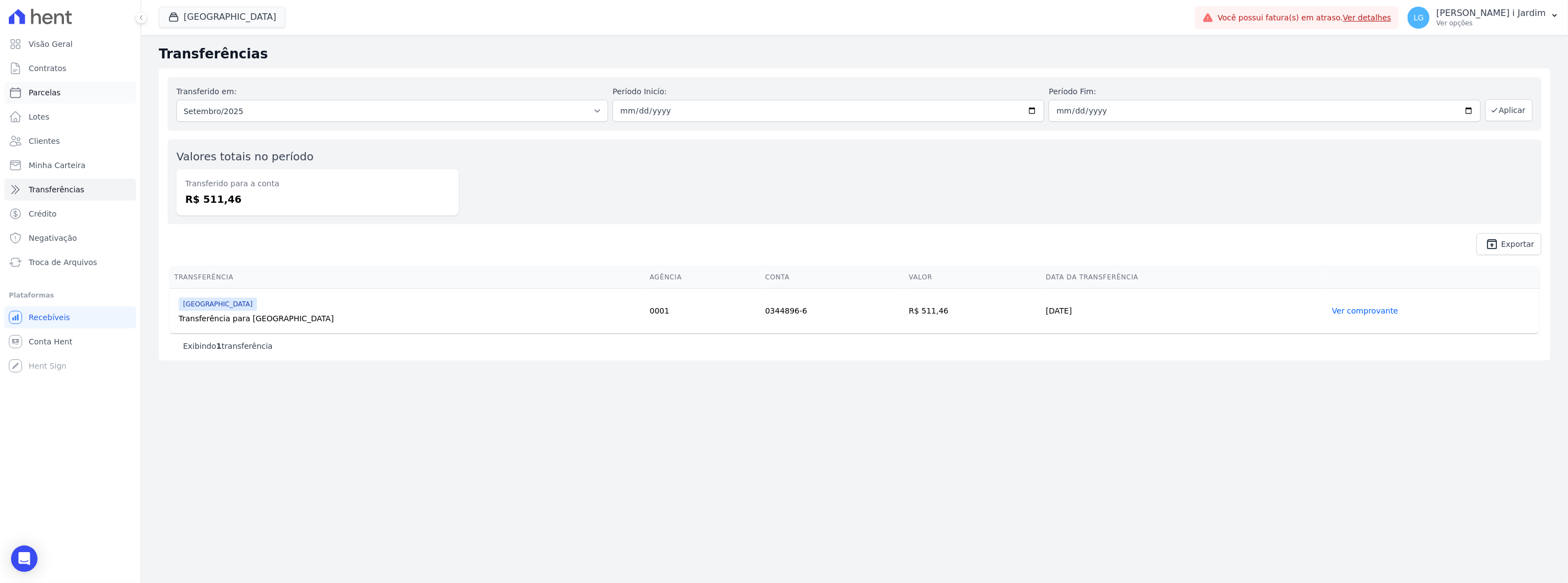
click at [67, 97] on link "Parcelas" at bounding box center [70, 93] width 132 height 22
select select
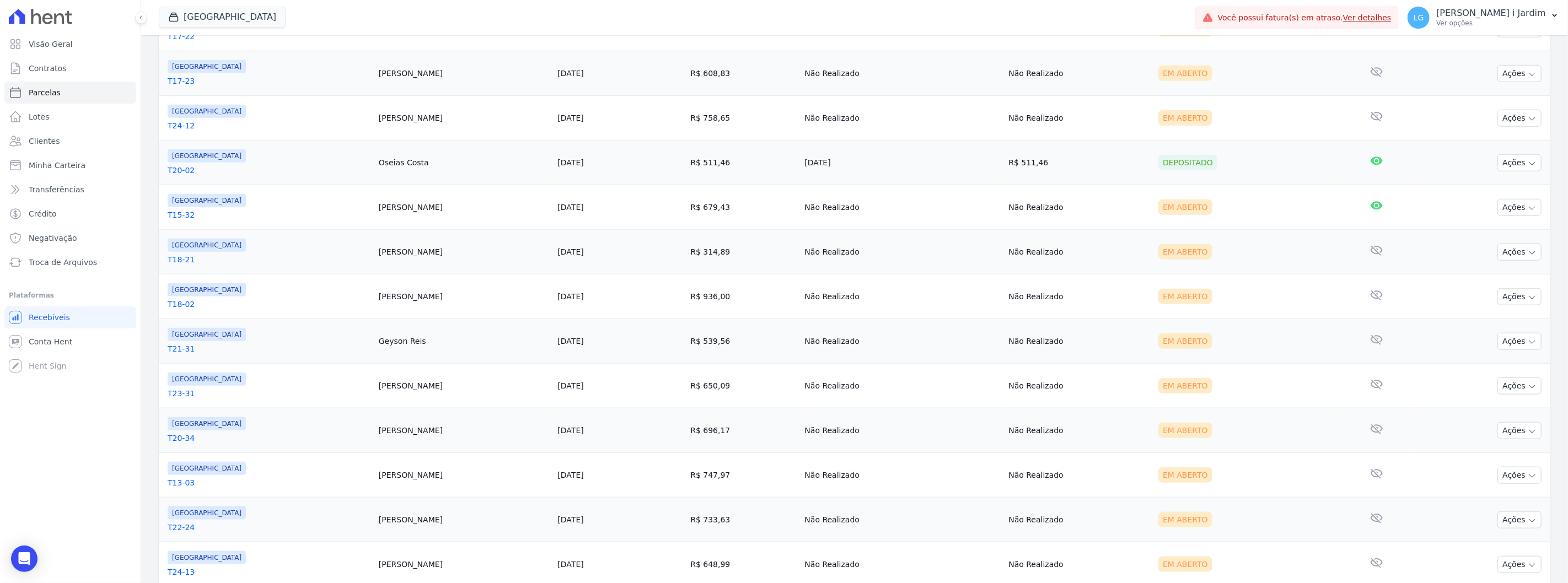
scroll to position [910, 0]
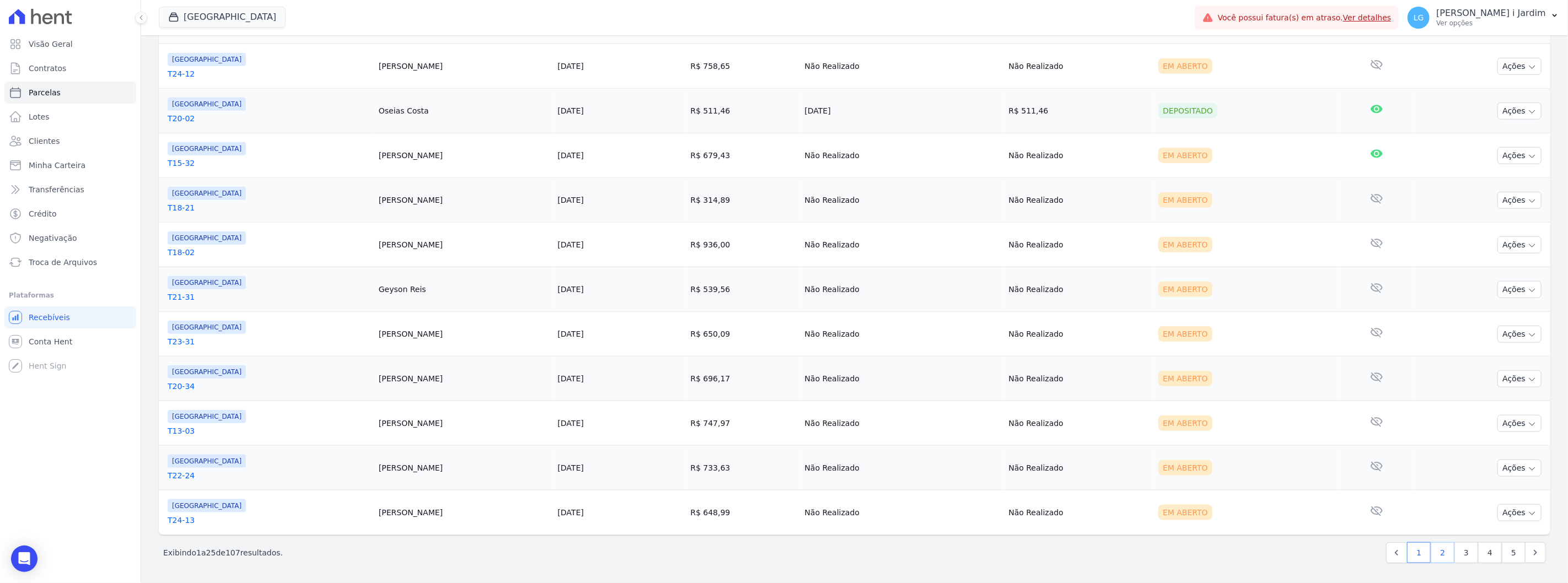
click at [1435, 550] on link "2" at bounding box center [1443, 552] width 24 height 21
select select
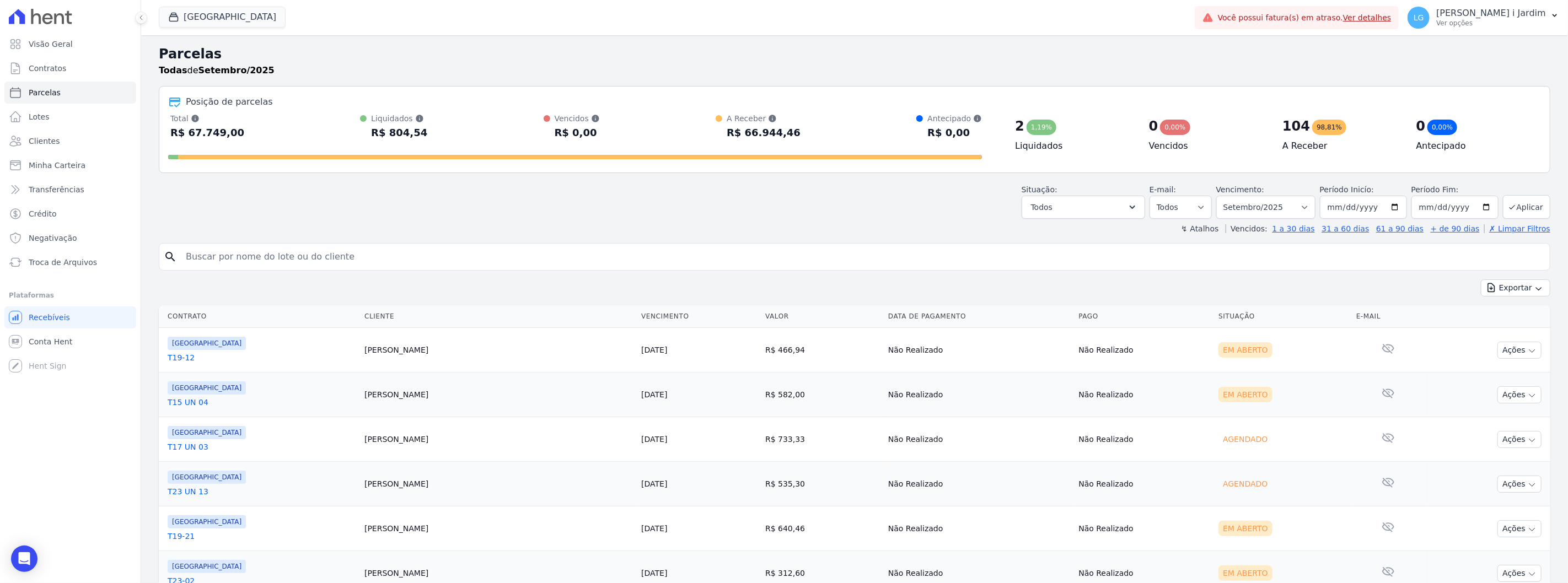
click at [557, 282] on div "Exportar Exportar PDF Exportar CSV" at bounding box center [855, 292] width 1392 height 26
click at [97, 48] on link "Visão Geral" at bounding box center [70, 44] width 132 height 22
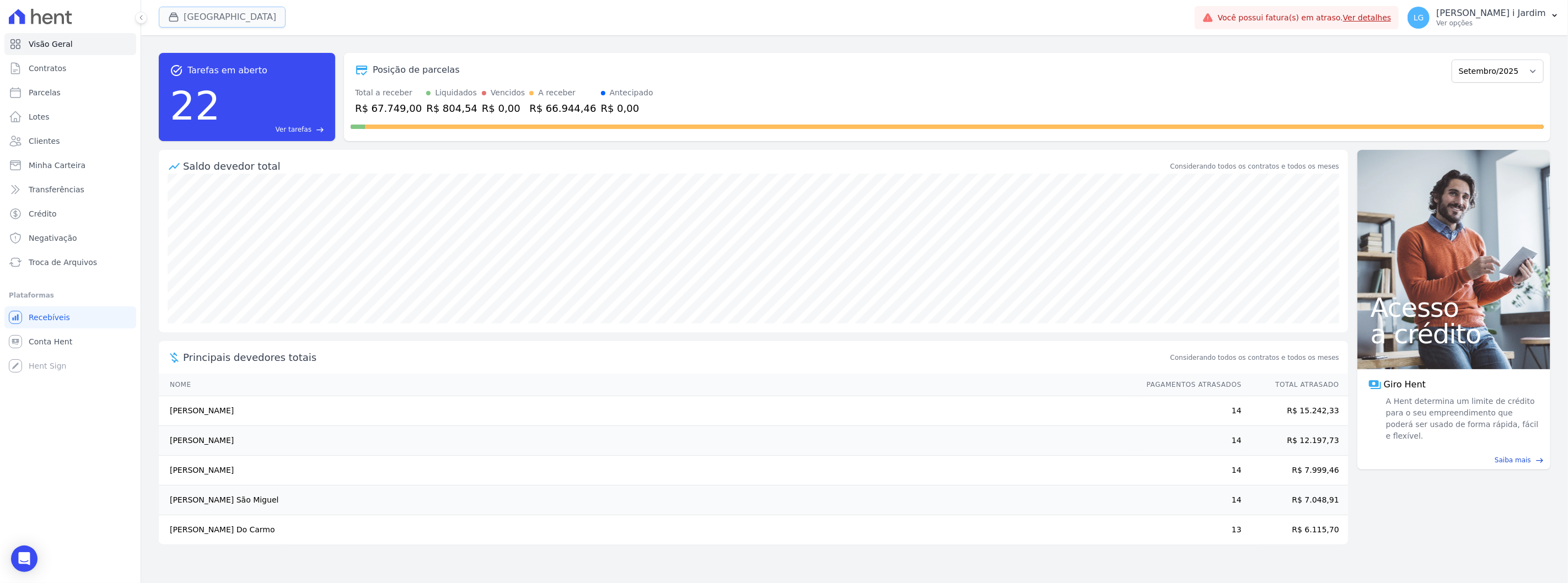
click at [202, 14] on button "[GEOGRAPHIC_DATA]" at bounding box center [222, 17] width 127 height 21
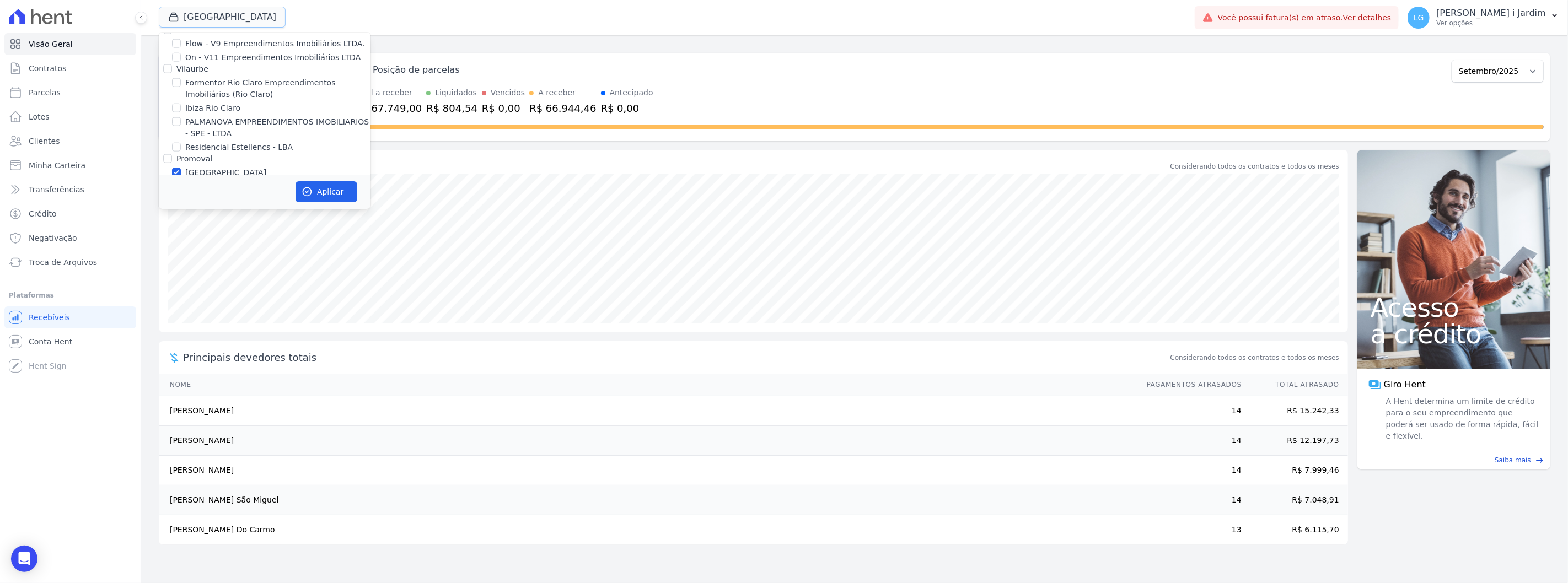
scroll to position [1163, 0]
click at [192, 169] on label "[GEOGRAPHIC_DATA]" at bounding box center [226, 174] width 81 height 12
click at [181, 170] on input "[GEOGRAPHIC_DATA]" at bounding box center [176, 174] width 9 height 9
checkbox input "false"
click at [198, 183] on label "Villa Francesa Iris" at bounding box center [219, 189] width 67 height 12
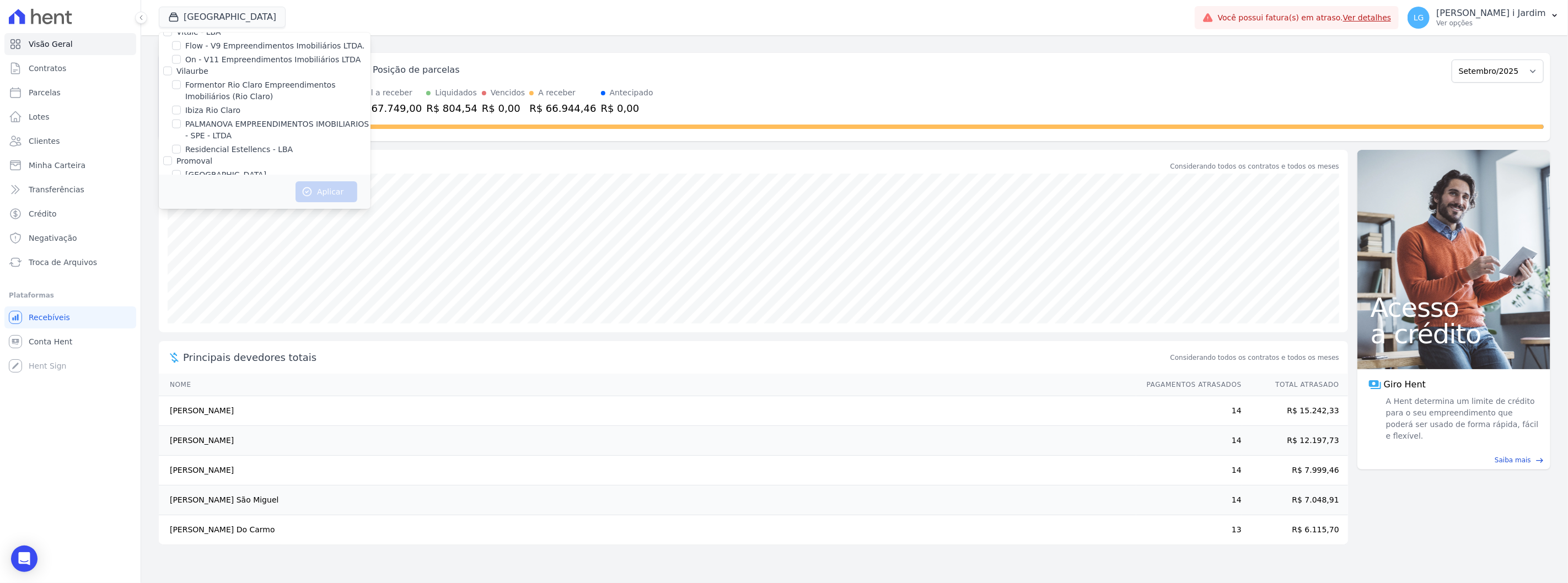
click at [181, 184] on input "Villa Francesa Iris" at bounding box center [176, 188] width 9 height 9
checkbox input "true"
click at [318, 189] on button "Aplicar" at bounding box center [326, 191] width 62 height 21
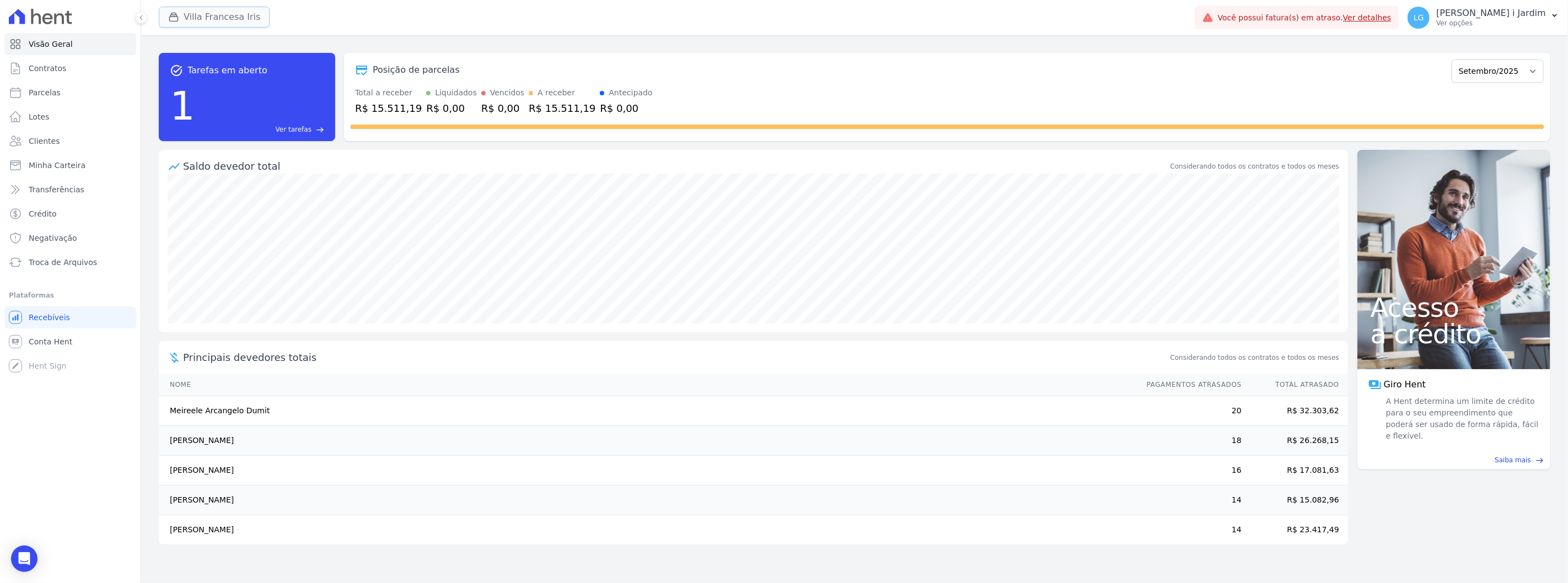
click at [183, 19] on div "button" at bounding box center [176, 17] width 16 height 11
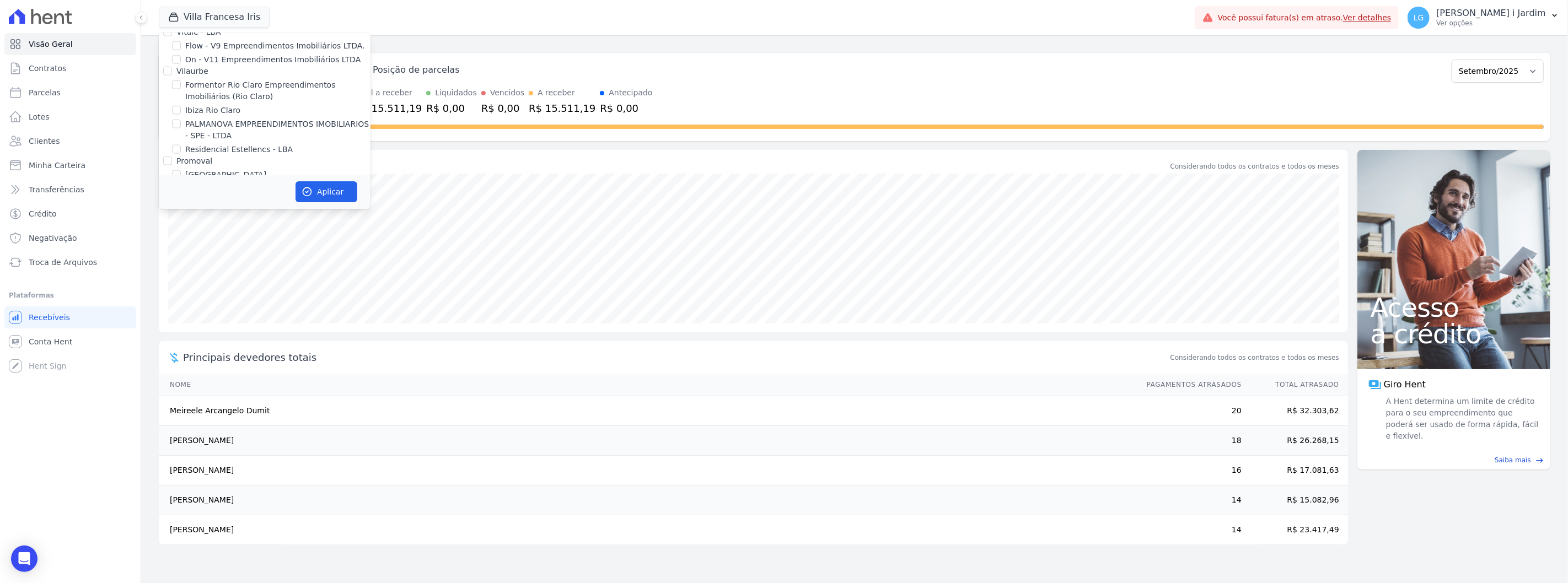
click at [198, 183] on label "Villa Francesa Iris" at bounding box center [219, 189] width 67 height 12
click at [181, 184] on input "Villa Francesa Iris" at bounding box center [176, 188] width 9 height 9
checkbox input "false"
click at [196, 169] on label "[GEOGRAPHIC_DATA]" at bounding box center [226, 174] width 81 height 12
click at [181, 170] on input "[GEOGRAPHIC_DATA]" at bounding box center [176, 174] width 9 height 9
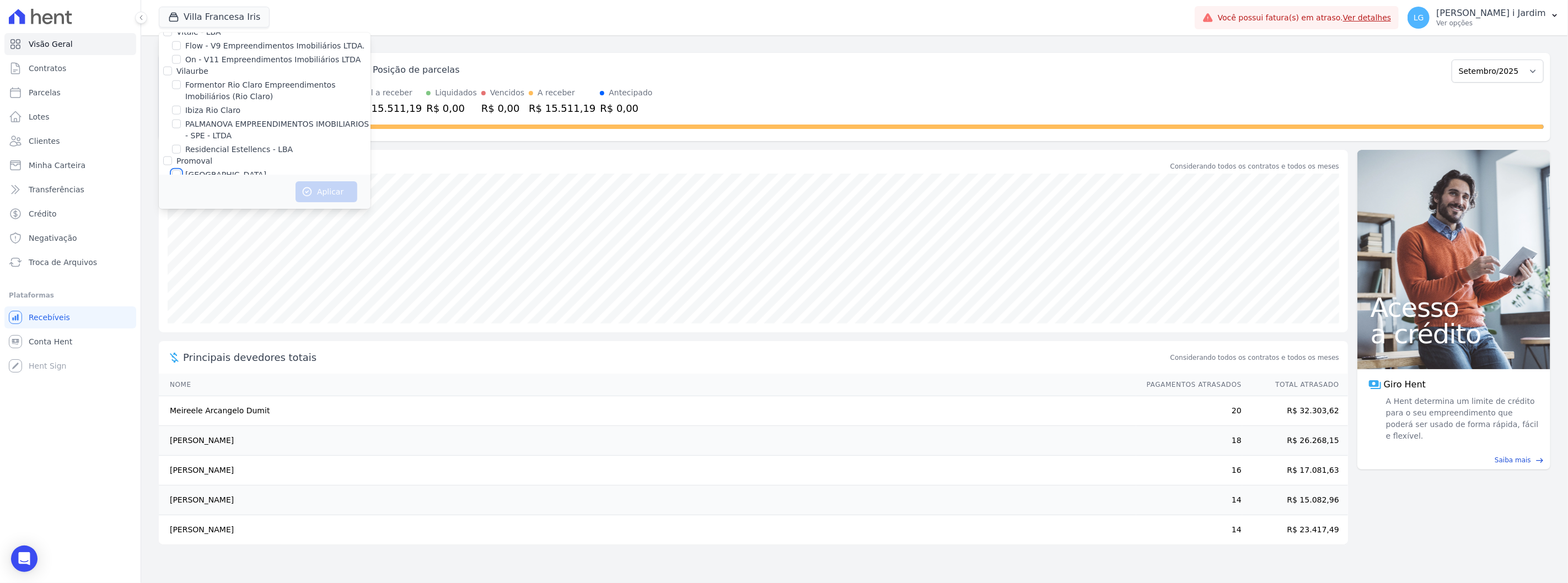
checkbox input "true"
click at [305, 185] on button "Aplicar" at bounding box center [326, 191] width 62 height 21
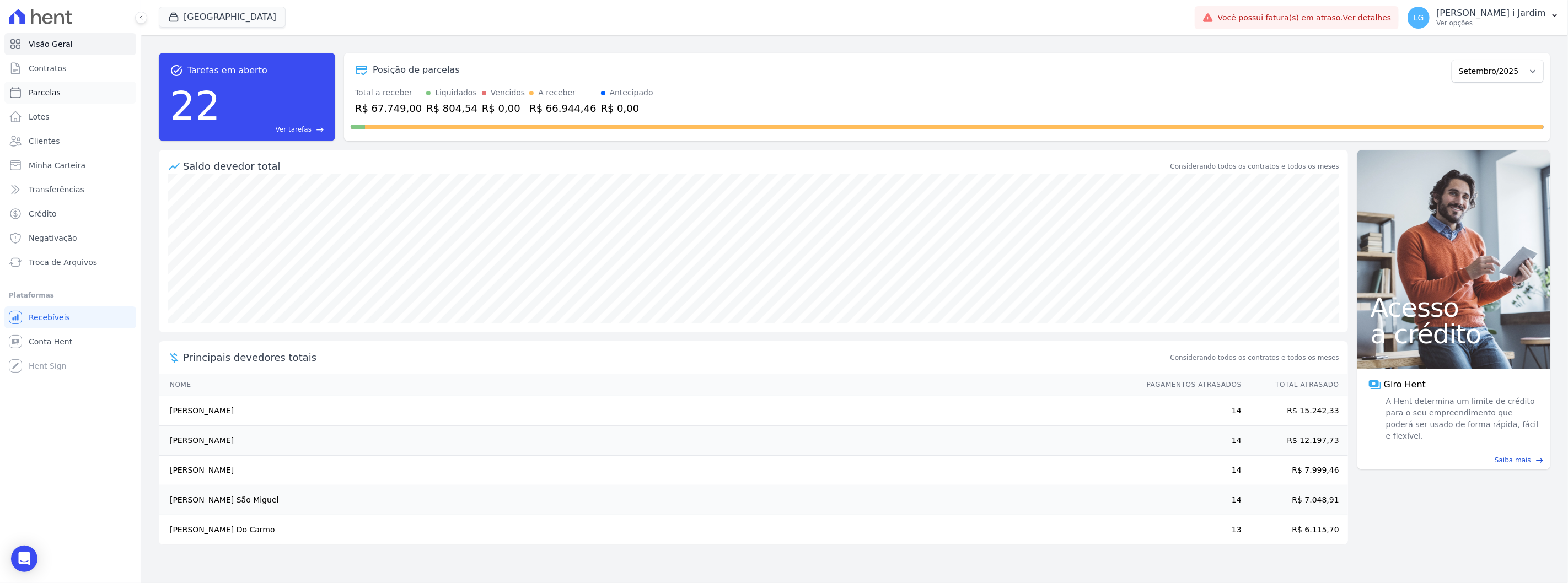
click at [59, 86] on link "Parcelas" at bounding box center [70, 93] width 132 height 22
select select
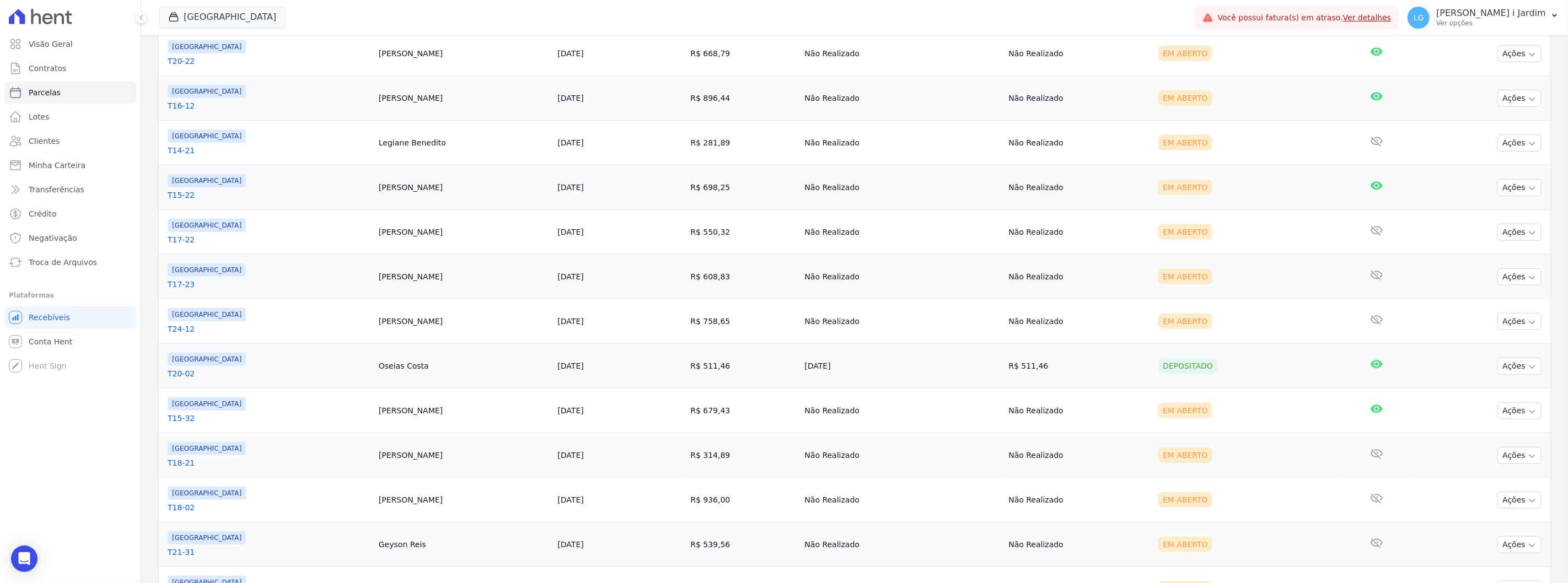
scroll to position [420, 0]
